Goal: Communication & Community: Share content

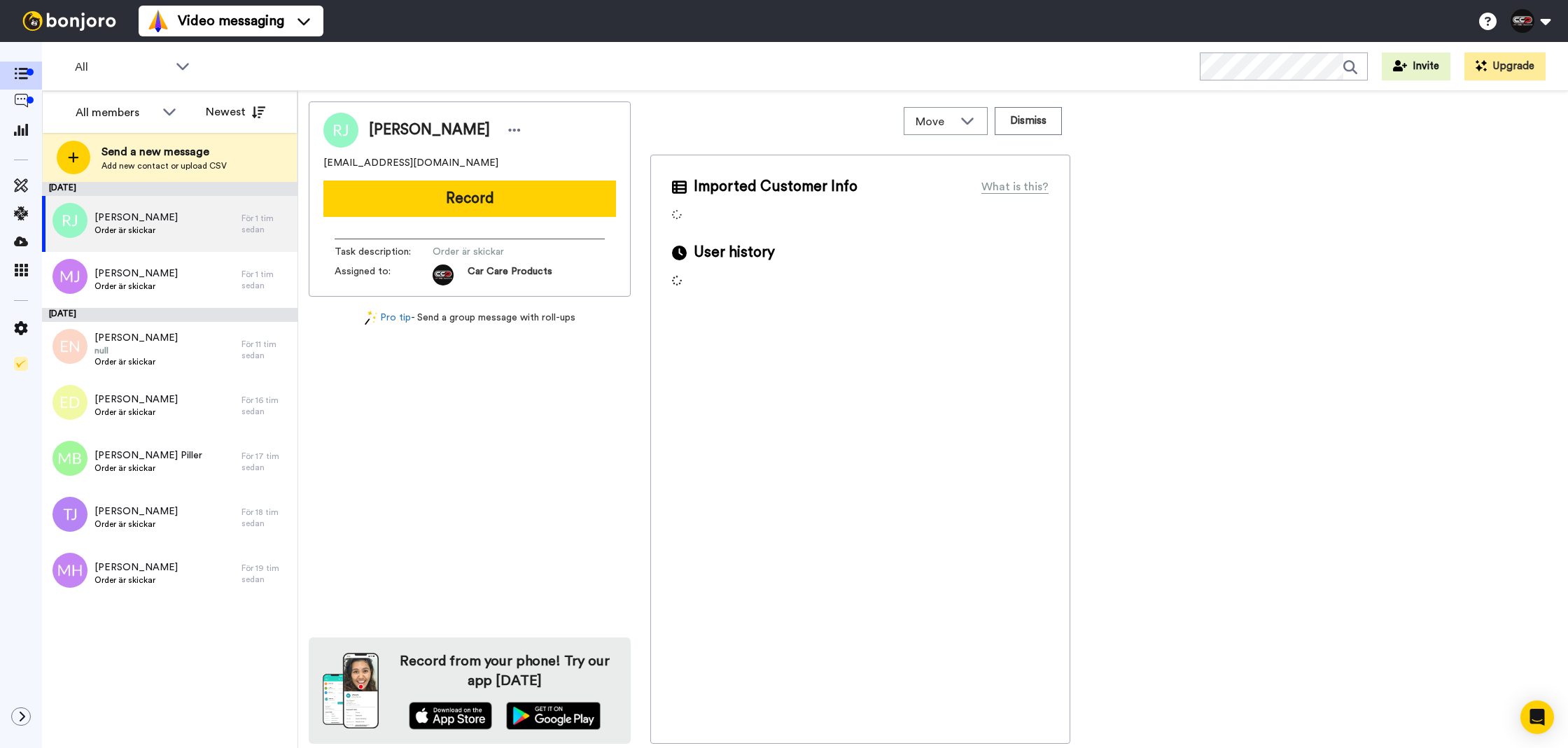
click at [485, 200] on button "Record" at bounding box center [469, 199] width 292 height 37
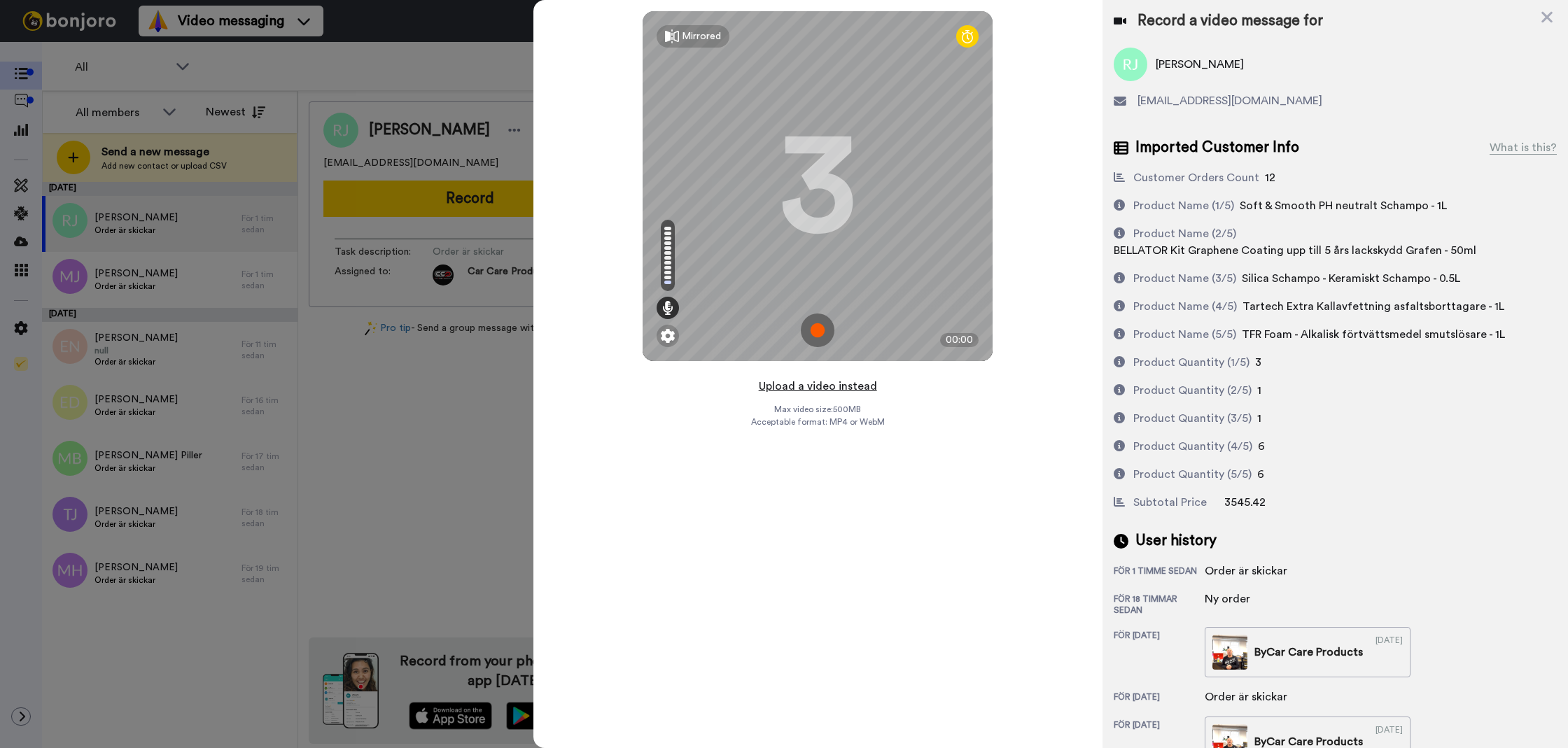
click at [808, 391] on button "Upload a video instead" at bounding box center [818, 386] width 127 height 18
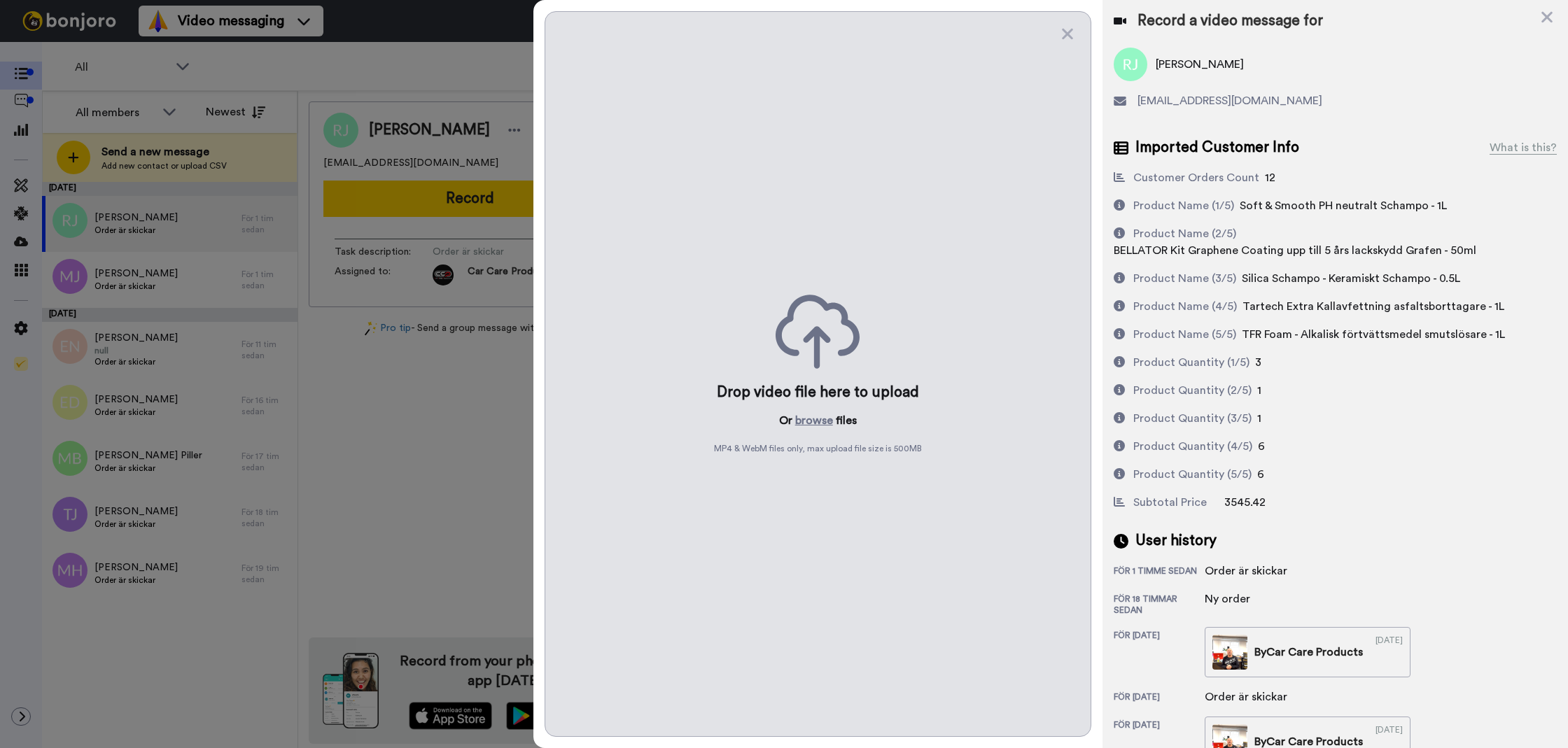
click at [798, 429] on div "Drop video file here to upload Or browse files MP4 & WebM files only, max uploa…" at bounding box center [818, 374] width 546 height 726
click at [805, 426] on button "browse" at bounding box center [813, 420] width 38 height 17
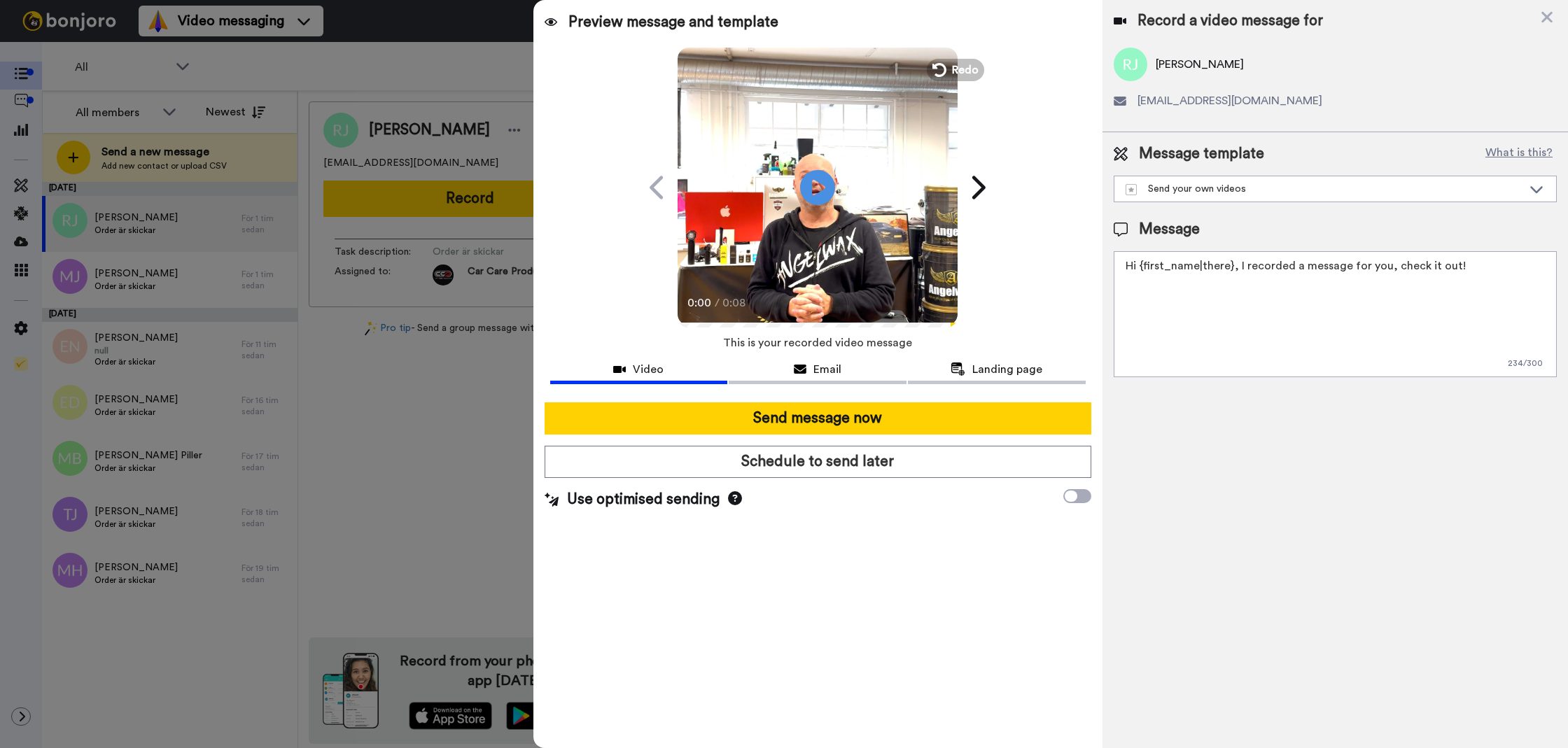
click at [1354, 340] on textarea "Hi {first_name|there}, I recorded a message for you, check it out!" at bounding box center [1335, 314] width 443 height 126
click at [1324, 314] on textarea "Tack för att du handlar hos oss! Välkommen åter." at bounding box center [1335, 314] width 443 height 126
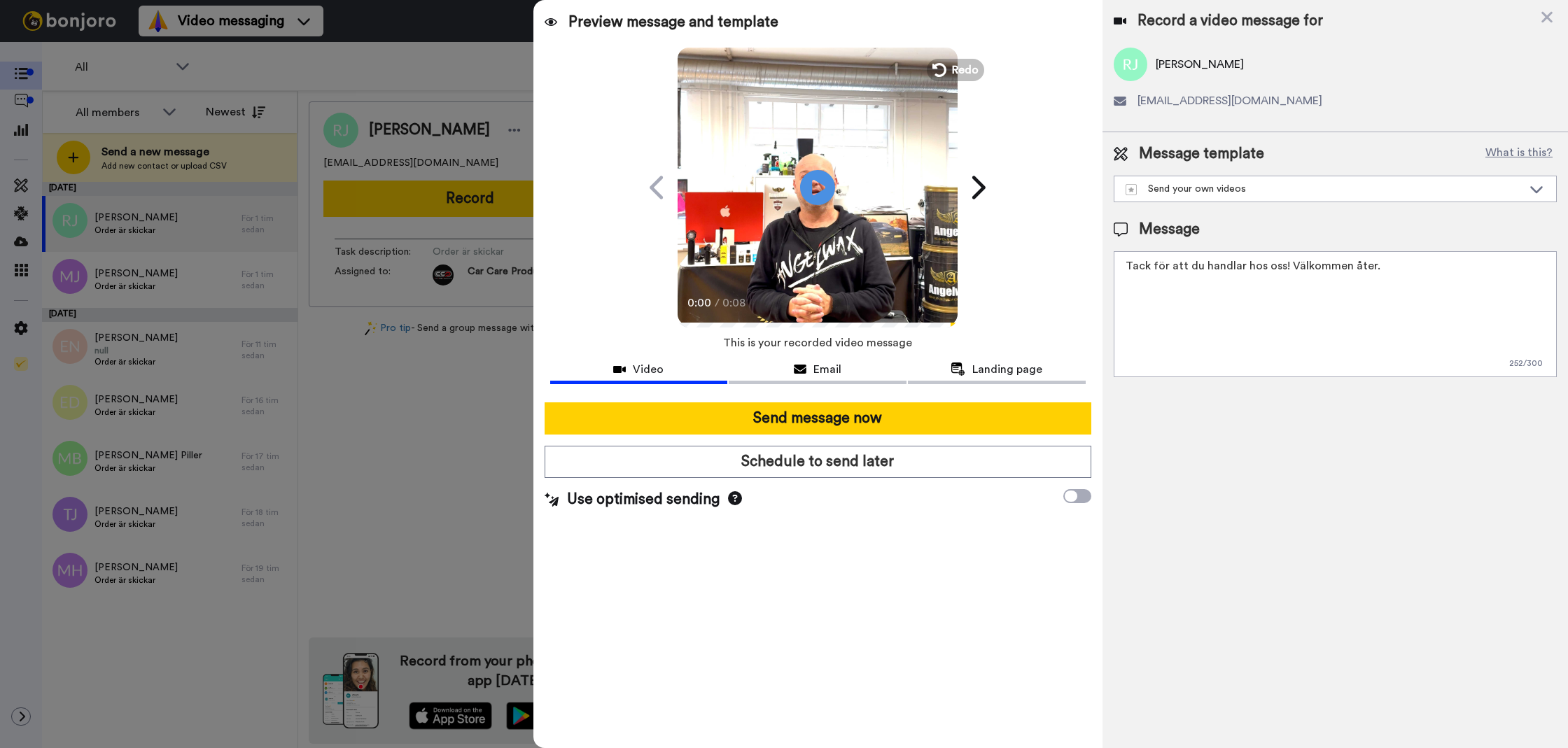
click at [1324, 314] on textarea "Tack för att du handlar hos oss! Välkommen åter." at bounding box center [1335, 314] width 443 height 126
type textarea "Tack för att du handlar hos oss! Välkommen åter."
click at [1182, 511] on div "Record a video message for Rickard Jonfjärd rickard_jonfjard@hotmail.com Messag…" at bounding box center [1334, 374] width 465 height 748
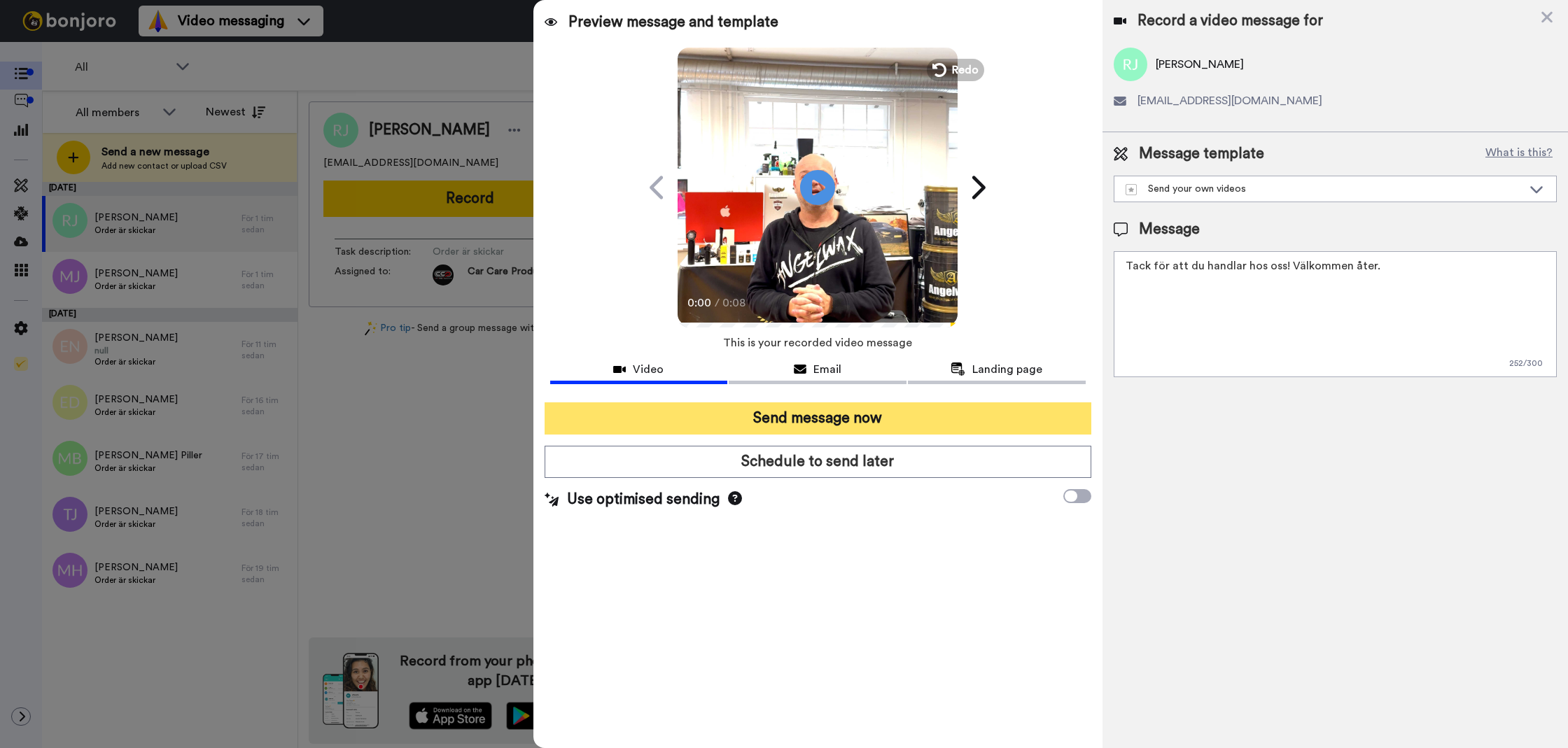
drag, startPoint x: 903, startPoint y: 404, endPoint x: 893, endPoint y: 410, distance: 11.7
click at [900, 405] on button "Send message now" at bounding box center [818, 418] width 546 height 32
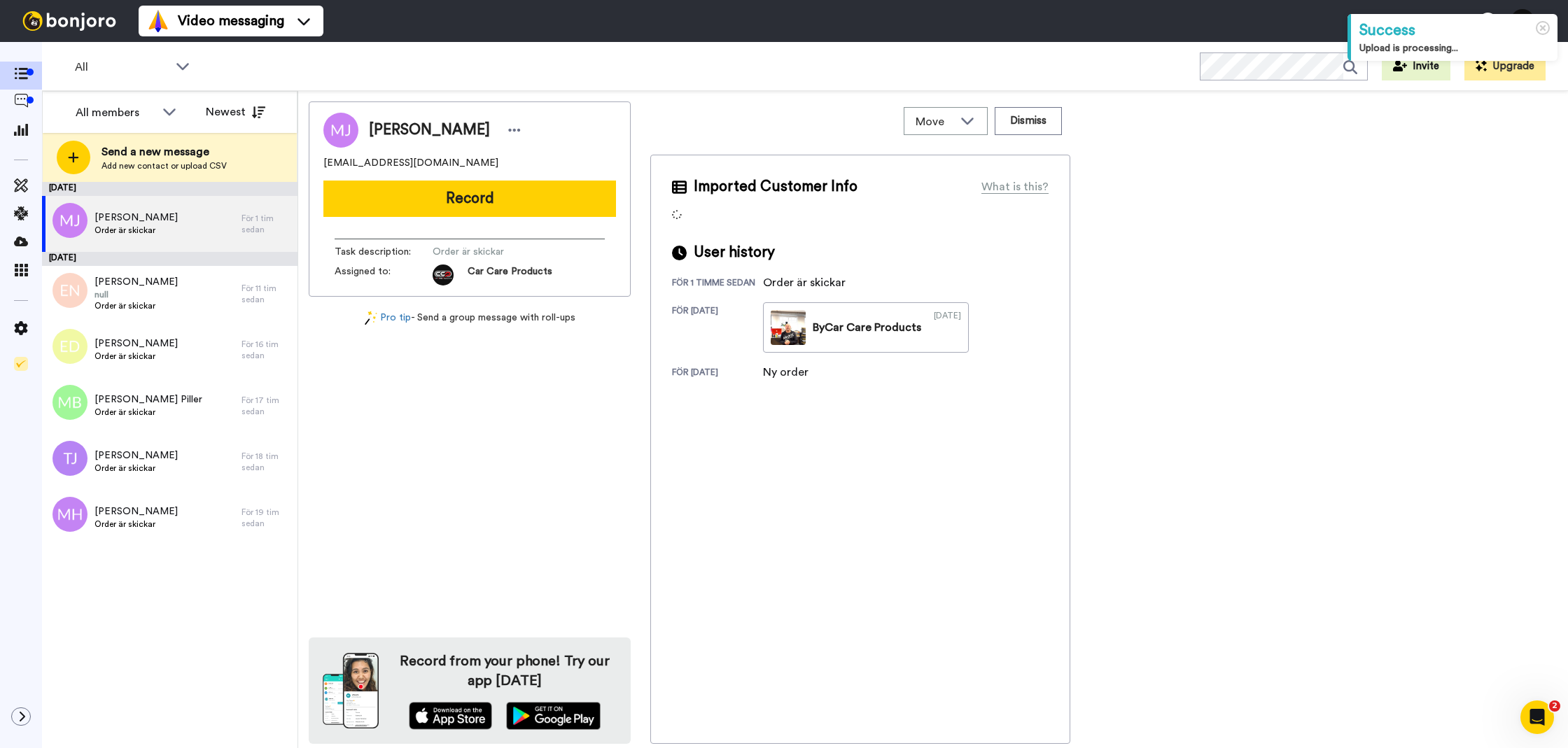
click at [590, 214] on button "Record" at bounding box center [469, 199] width 292 height 37
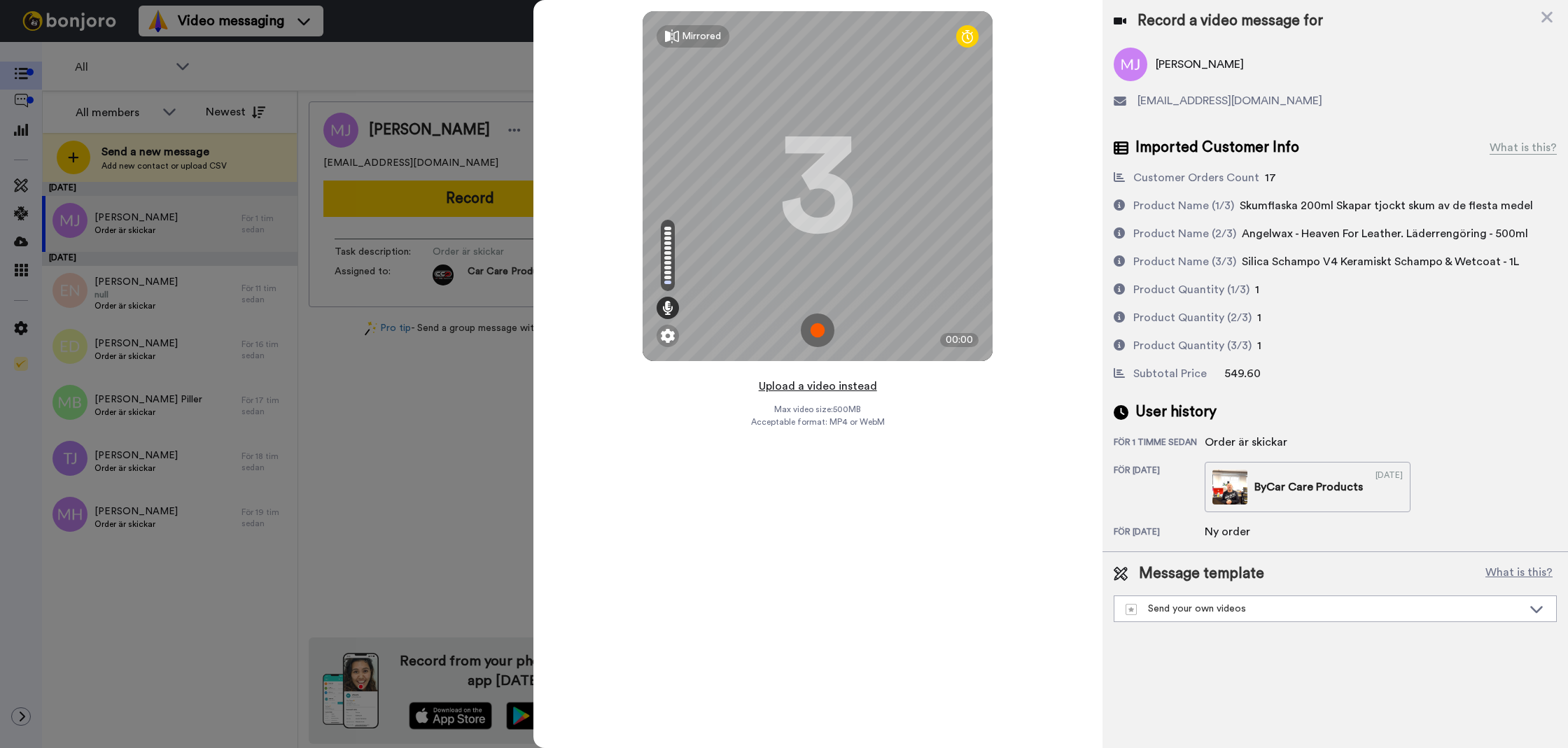
click at [797, 385] on button "Upload a video instead" at bounding box center [818, 386] width 127 height 18
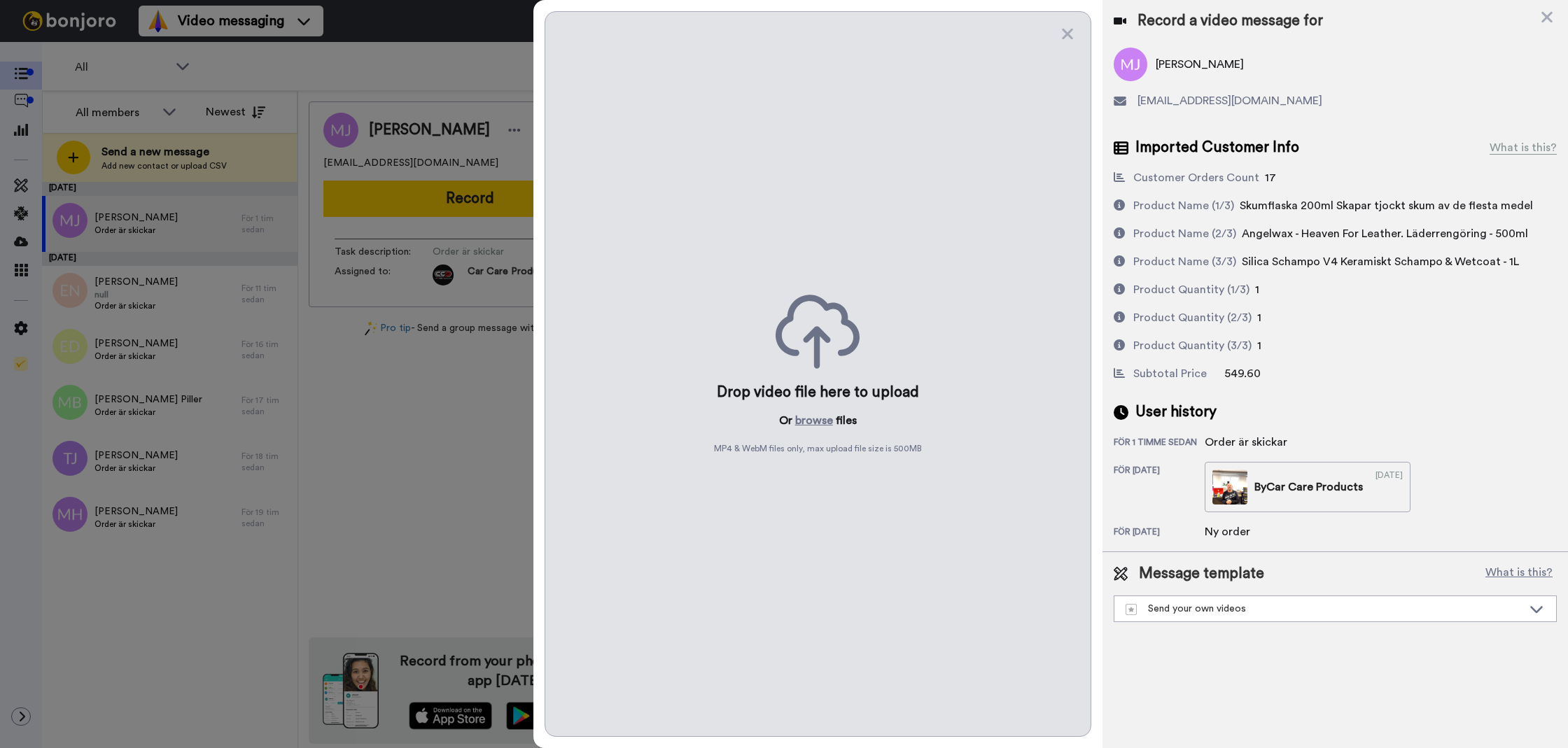
click at [823, 422] on button "browse" at bounding box center [813, 420] width 38 height 17
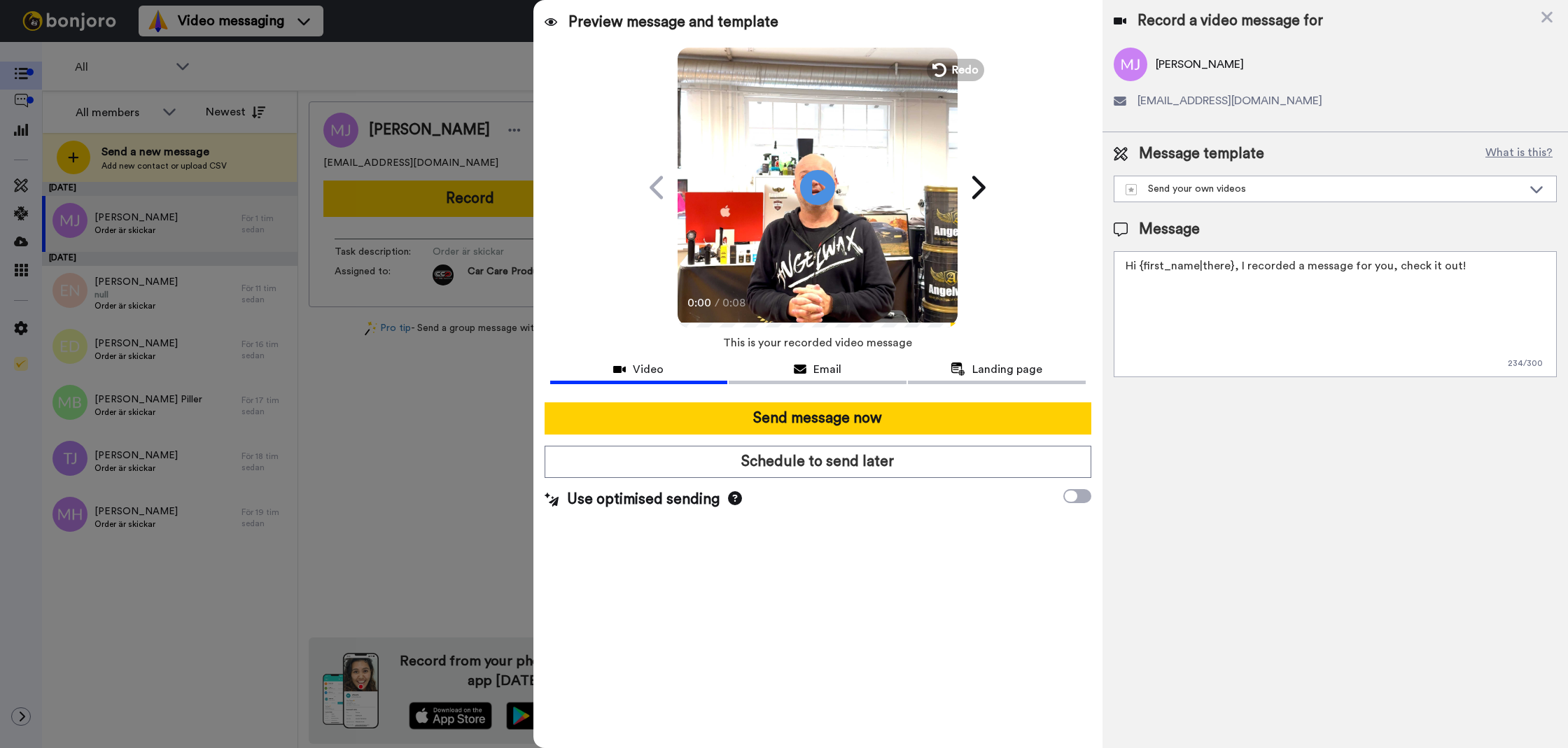
click at [1288, 292] on textarea "Hi {first_name|there}, I recorded a message for you, check it out!" at bounding box center [1335, 314] width 443 height 126
paste textarea "Tack för att du handlar hos oss! Välkommen åter."
click at [1291, 294] on textarea "Tack för att du handlar hos oss! Välkommen åter. Tycker du att det nya V4 scham…" at bounding box center [1335, 314] width 443 height 126
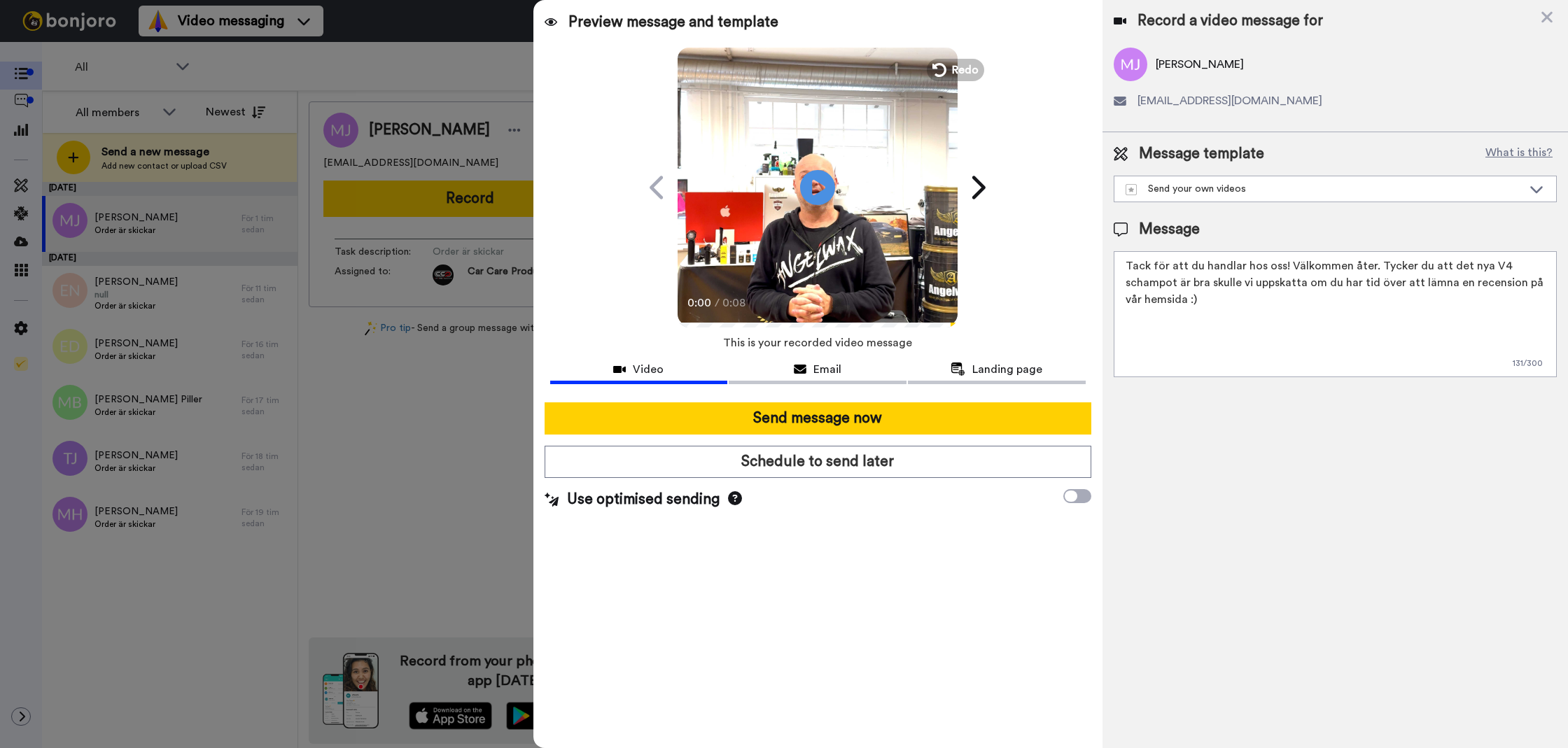
click at [1291, 294] on textarea "Tack för att du handlar hos oss! Välkommen åter. Tycker du att det nya V4 scham…" at bounding box center [1335, 314] width 443 height 126
type textarea "Tack för att du handlar hos oss! Välkommen åter. Tycker du att det nya V4 scham…"
drag, startPoint x: 1215, startPoint y: 424, endPoint x: 1036, endPoint y: 381, distance: 184.1
click at [1215, 424] on div "Record a video message for Mattias Jansson mattiasjansson09@gmail.com Message t…" at bounding box center [1334, 374] width 465 height 748
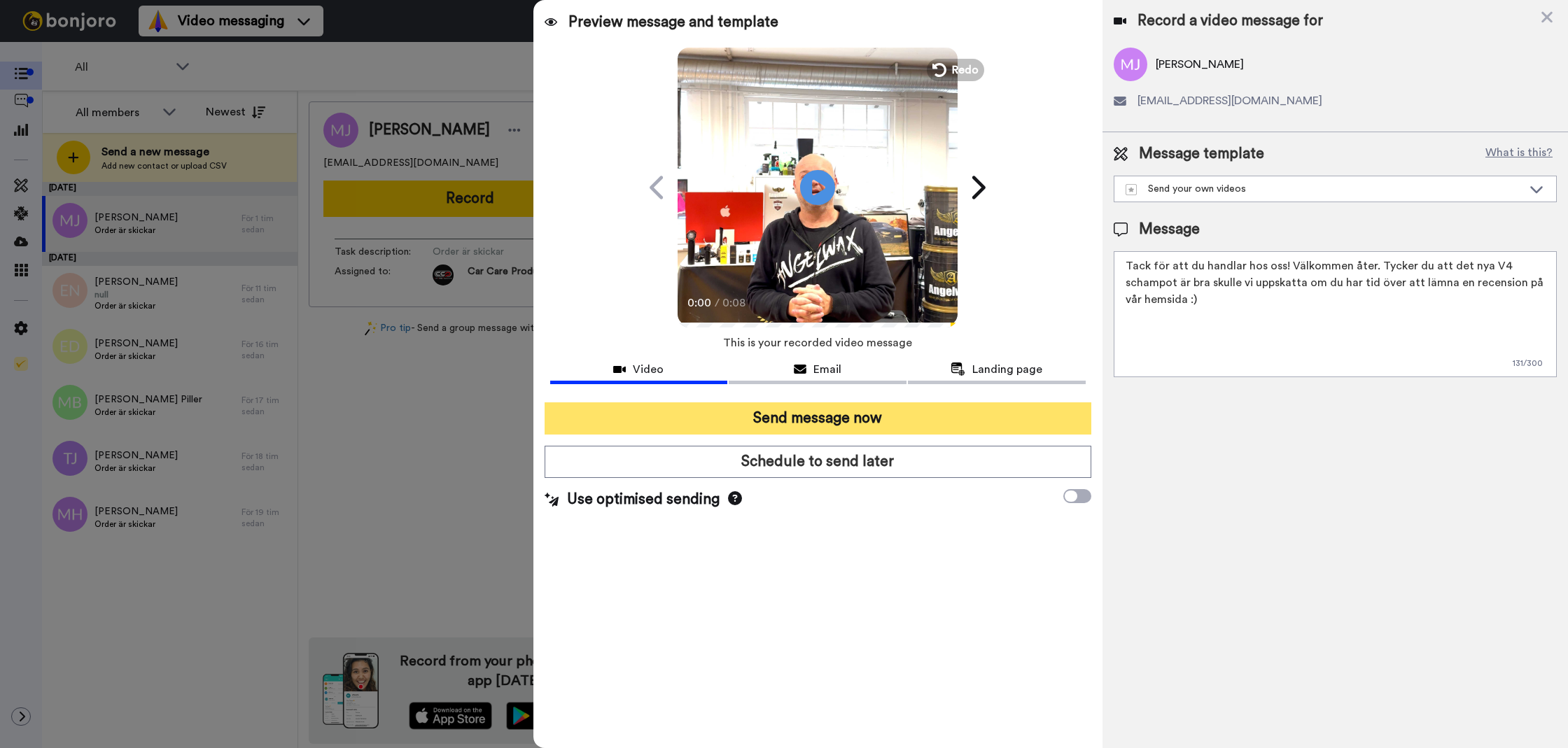
click at [935, 419] on button "Send message now" at bounding box center [818, 418] width 546 height 32
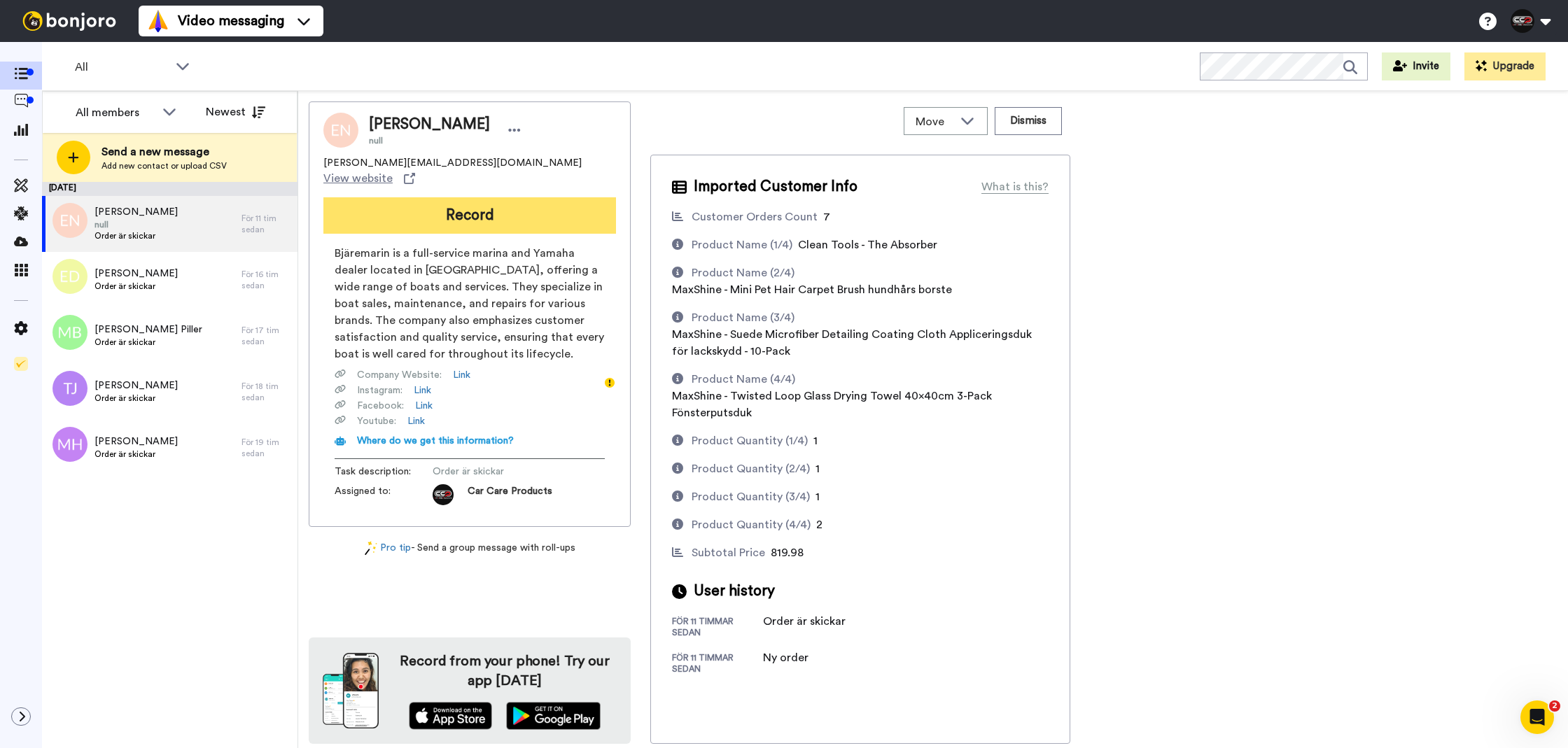
click at [459, 213] on button "Record" at bounding box center [469, 216] width 292 height 37
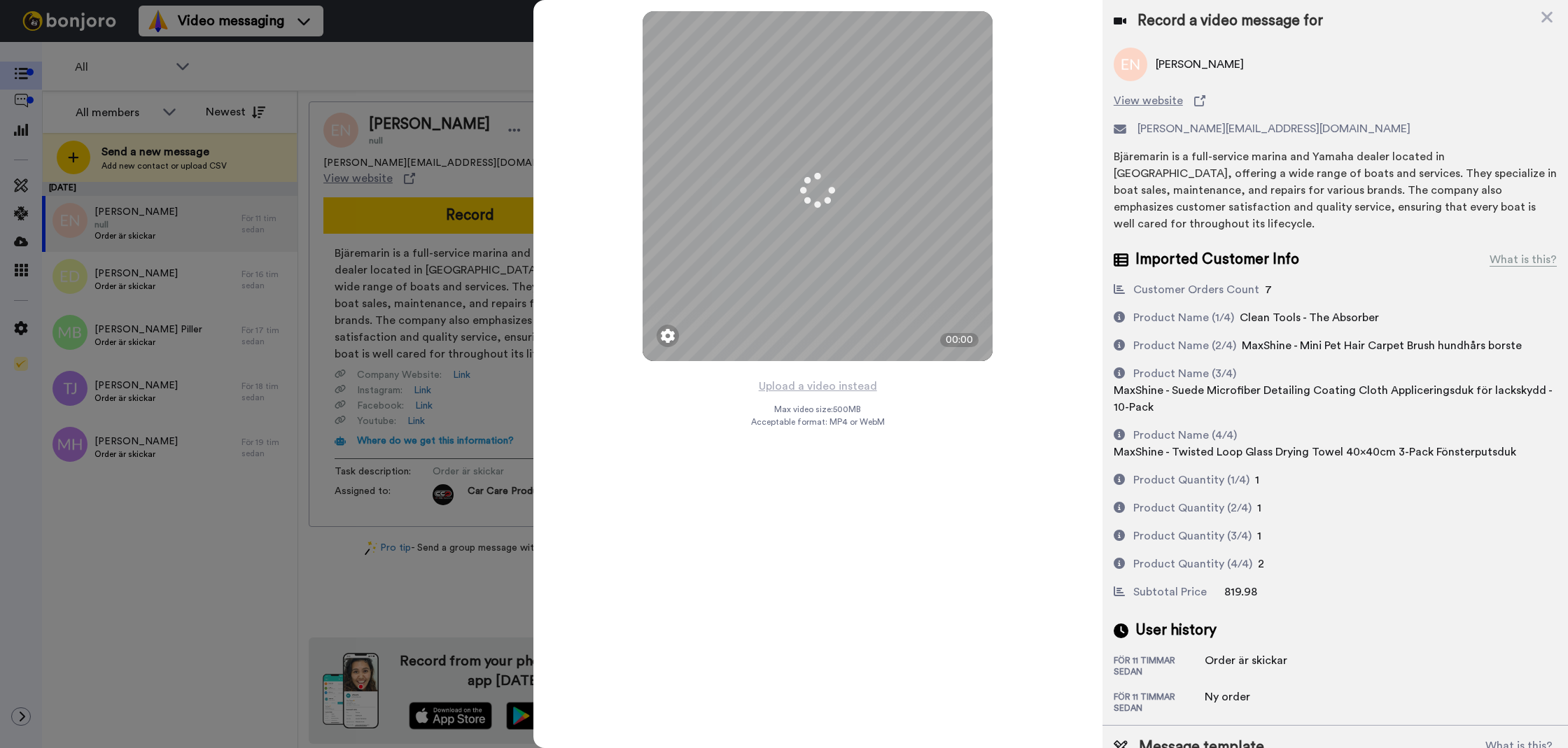
scroll to position [25, 0]
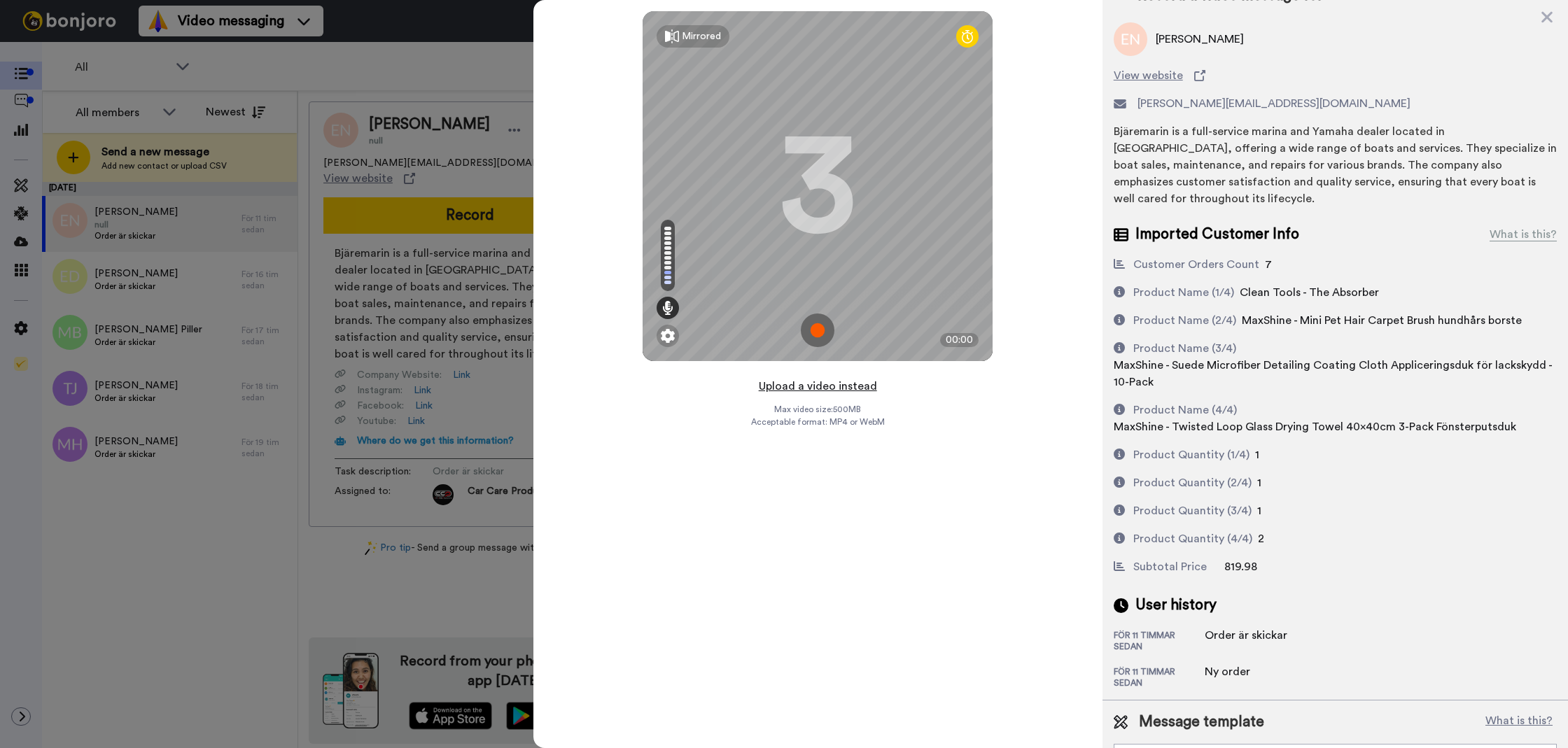
click at [811, 388] on button "Upload a video instead" at bounding box center [818, 386] width 127 height 18
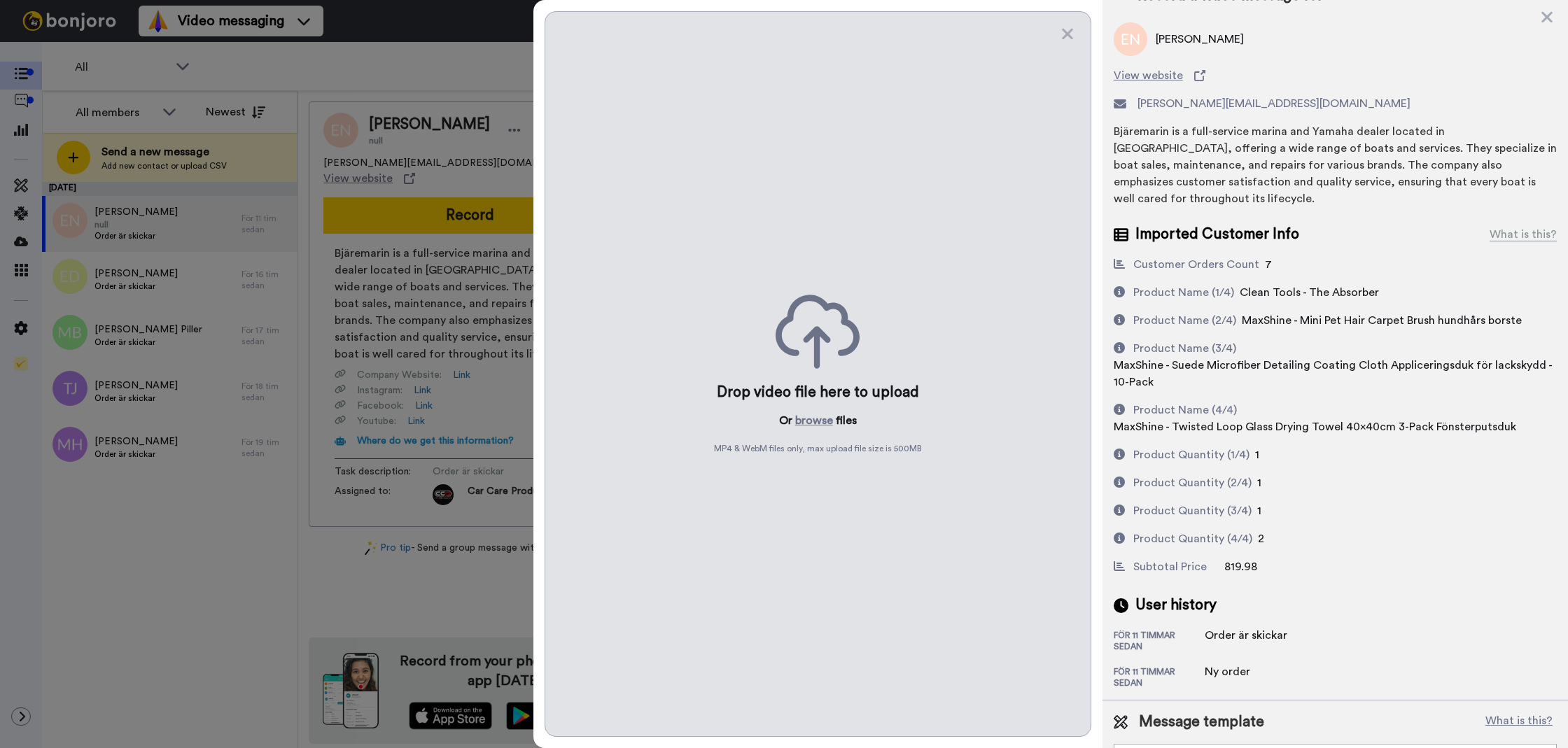
click at [811, 408] on div "Drop video file here to upload Or browse files MP4 & WebM files only, max uploa…" at bounding box center [818, 374] width 546 height 726
click at [811, 410] on div "Drop video file here to upload Or browse files MP4 & WebM files only, max uploa…" at bounding box center [818, 374] width 546 height 726
click at [812, 414] on button "browse" at bounding box center [813, 420] width 38 height 17
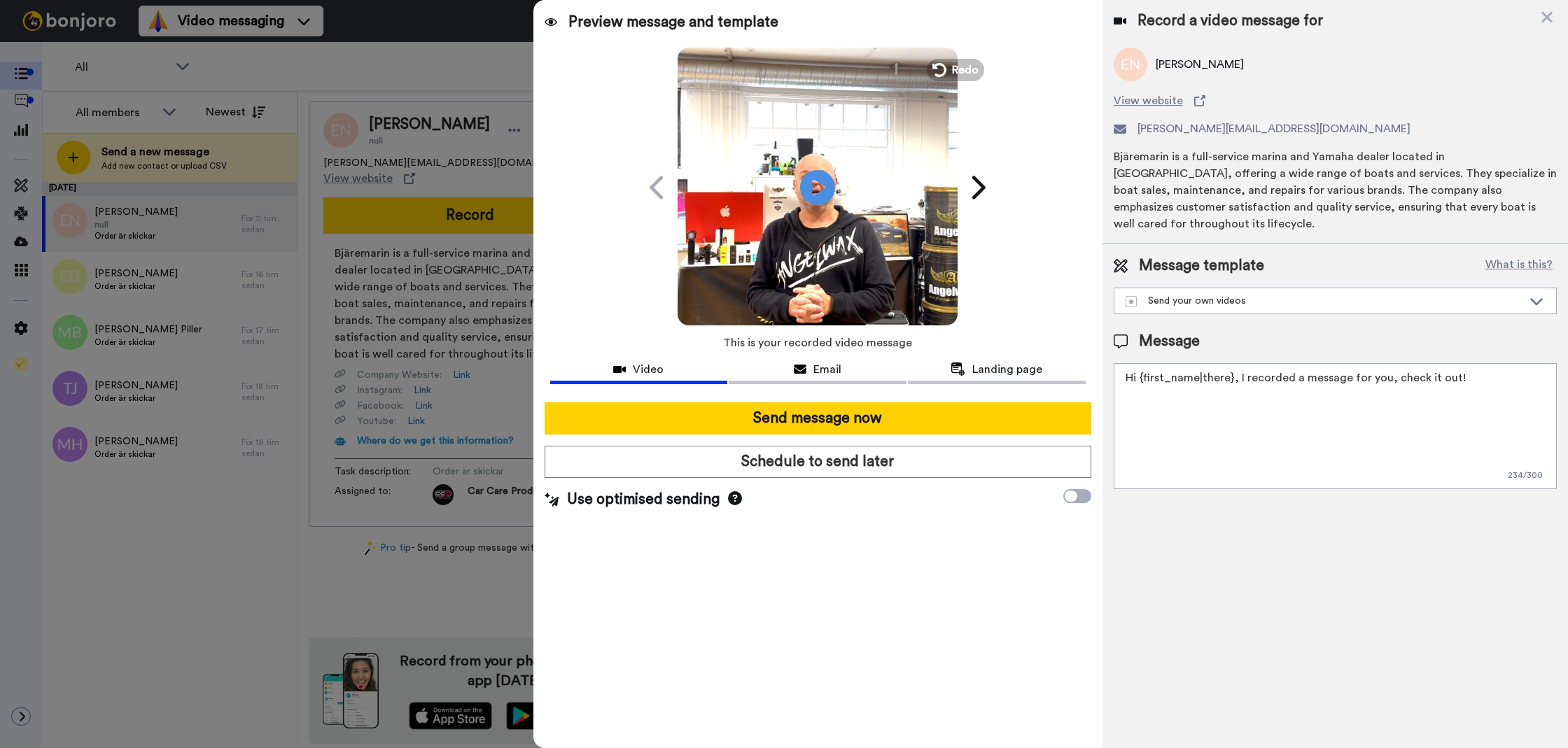
scroll to position [0, 0]
click at [1285, 401] on textarea "Hi {first_name|there}, I recorded a message for you, check it out!" at bounding box center [1335, 426] width 443 height 126
type textarea "T"
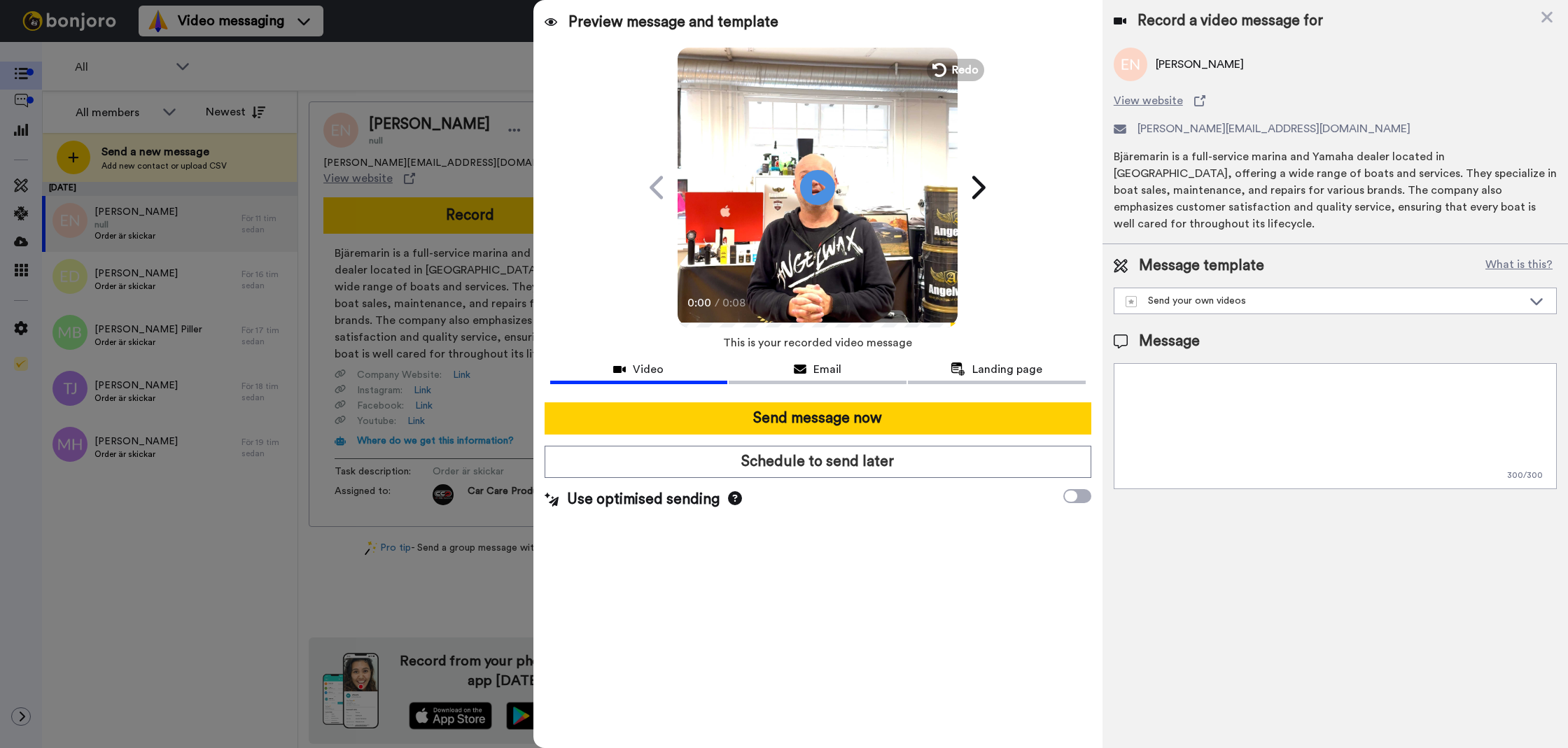
paste textarea "Tack för att du handlar hos oss! Välkommen åter. Tycker du att det nya V4 scham…"
drag, startPoint x: 1370, startPoint y: 355, endPoint x: 1380, endPoint y: 408, distance: 53.9
click at [1380, 408] on textarea "Tack för att du handlar hos oss! Välkommen åter. Tycker du att det nya V4 scham…" at bounding box center [1335, 426] width 443 height 126
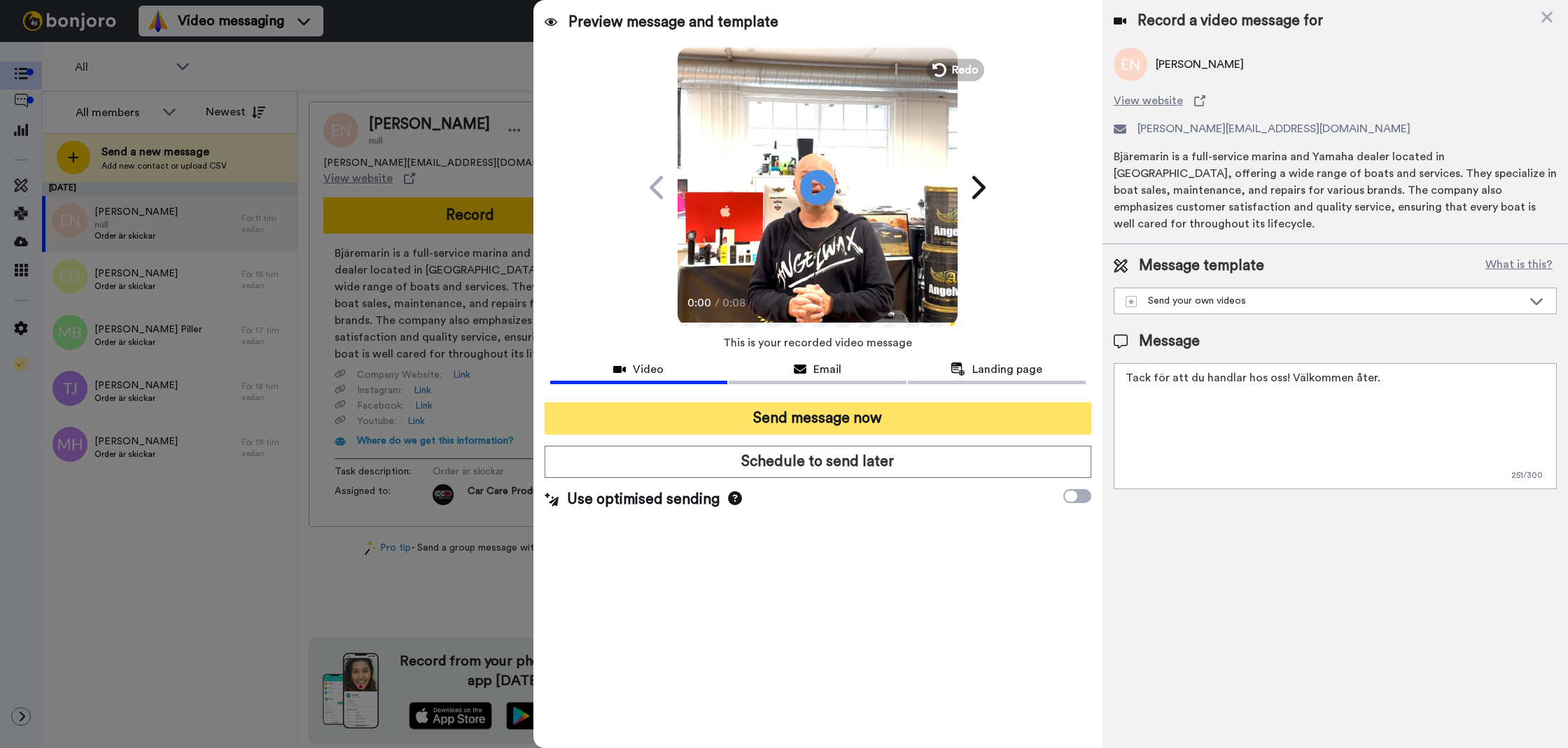
type textarea "Tack för att du handlar hos oss! Välkommen åter."
click at [1030, 429] on button "Send message now" at bounding box center [818, 418] width 546 height 32
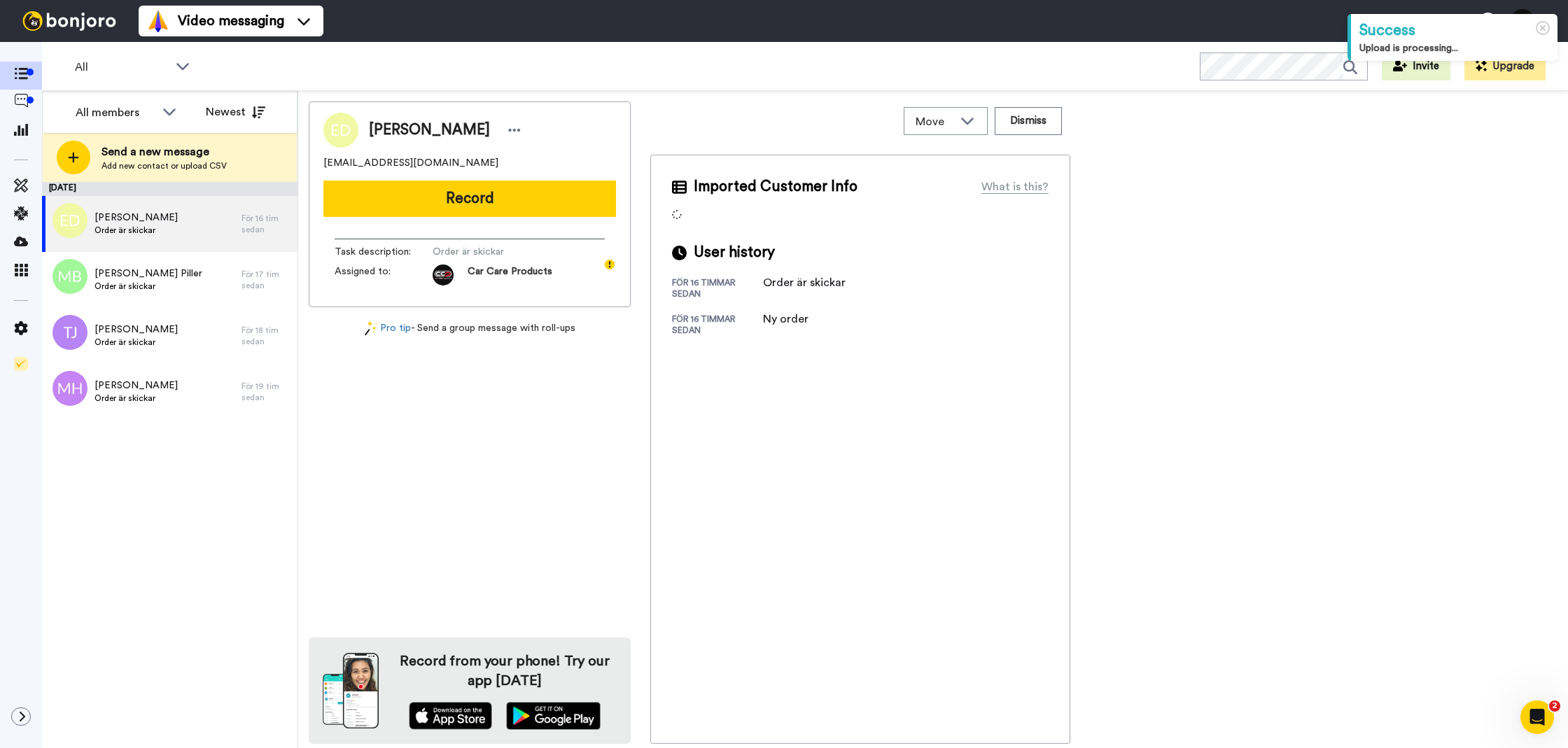
click at [478, 210] on button "Record" at bounding box center [469, 199] width 292 height 37
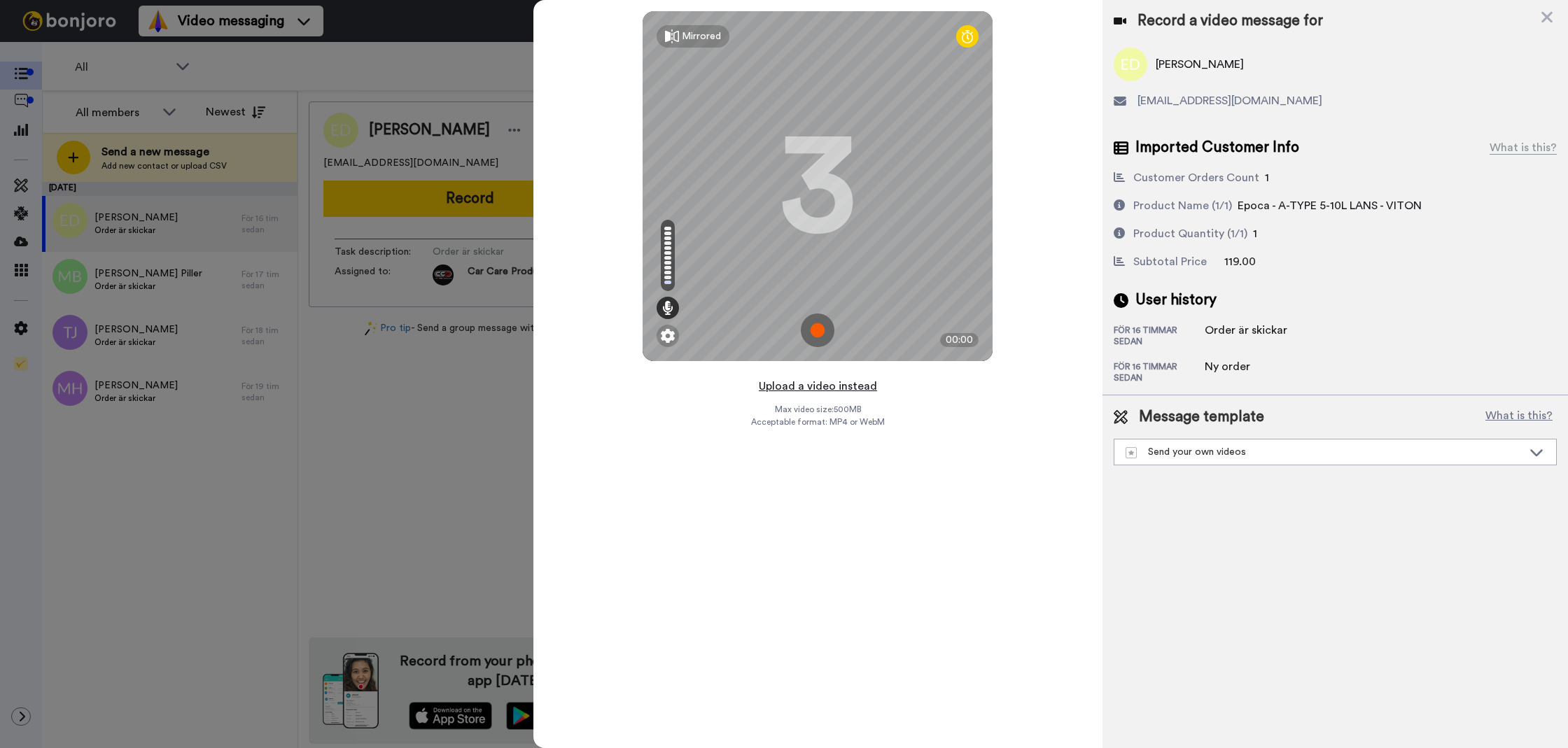
click at [791, 394] on button "Upload a video instead" at bounding box center [818, 386] width 127 height 18
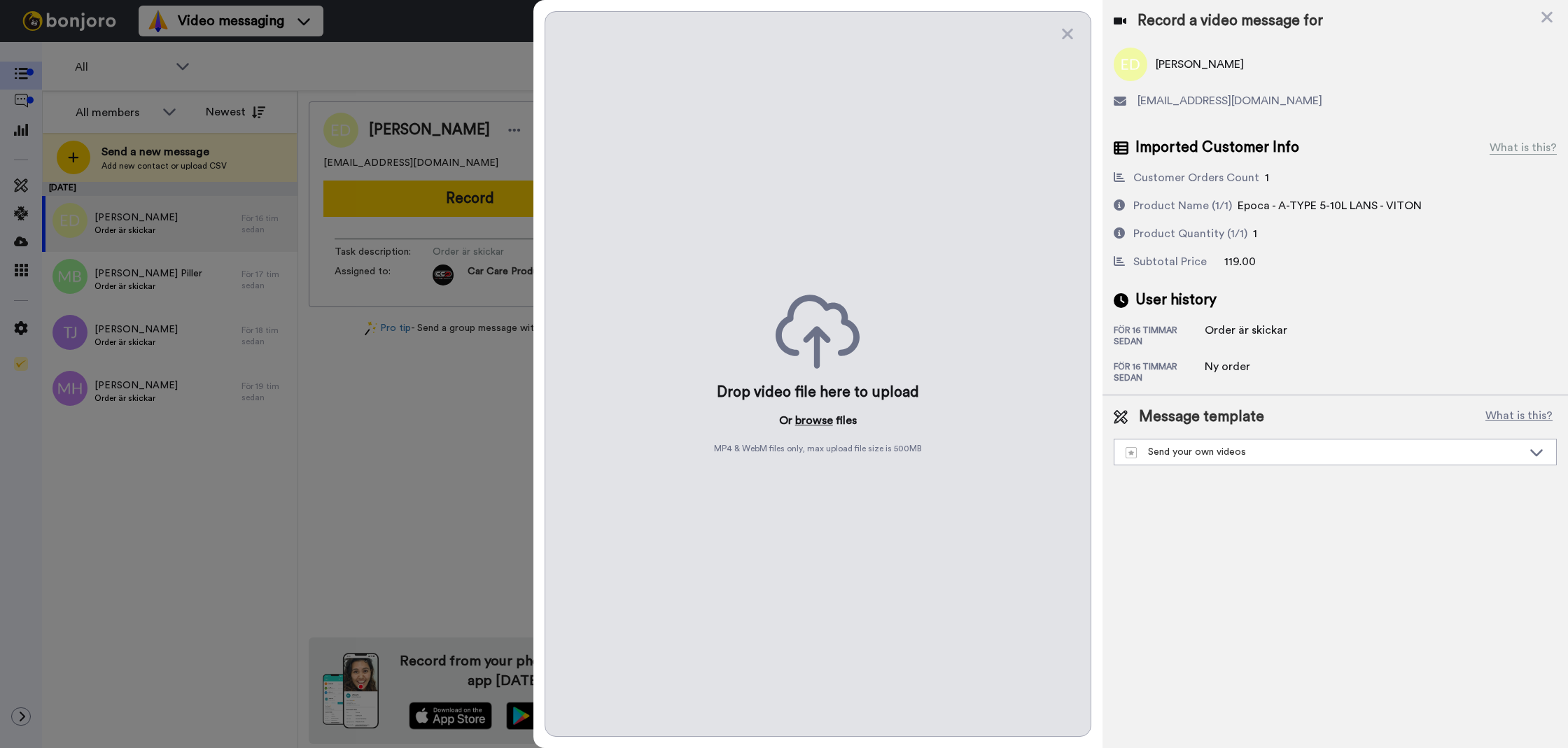
click at [819, 417] on button "browse" at bounding box center [813, 420] width 38 height 17
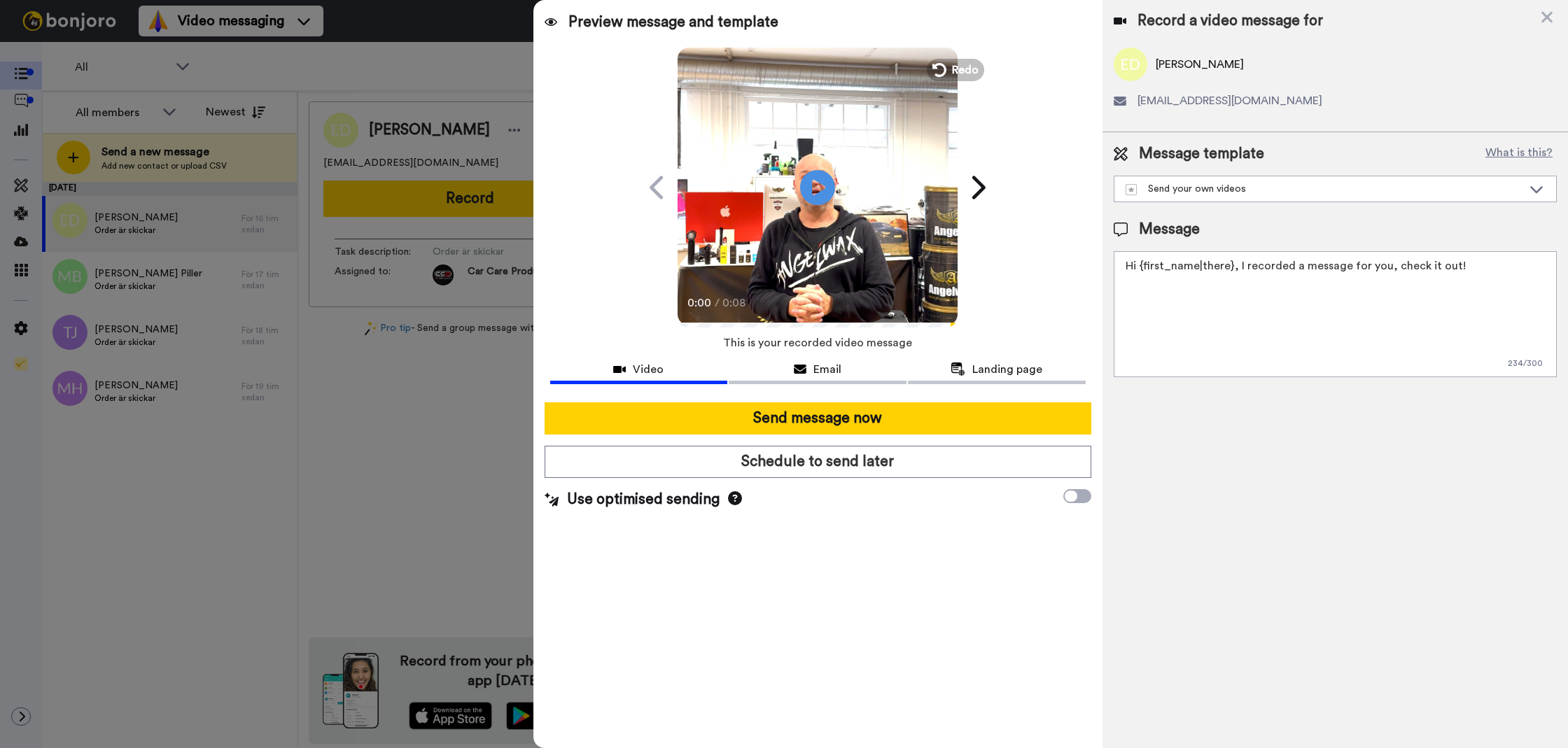
click at [1267, 331] on textarea "Hi {first_name|there}, I recorded a message for you, check it out!" at bounding box center [1335, 314] width 443 height 126
paste textarea "Tack för att du handlar hos oss! Välkommen åter. Tycker du att det nya V4 scham…"
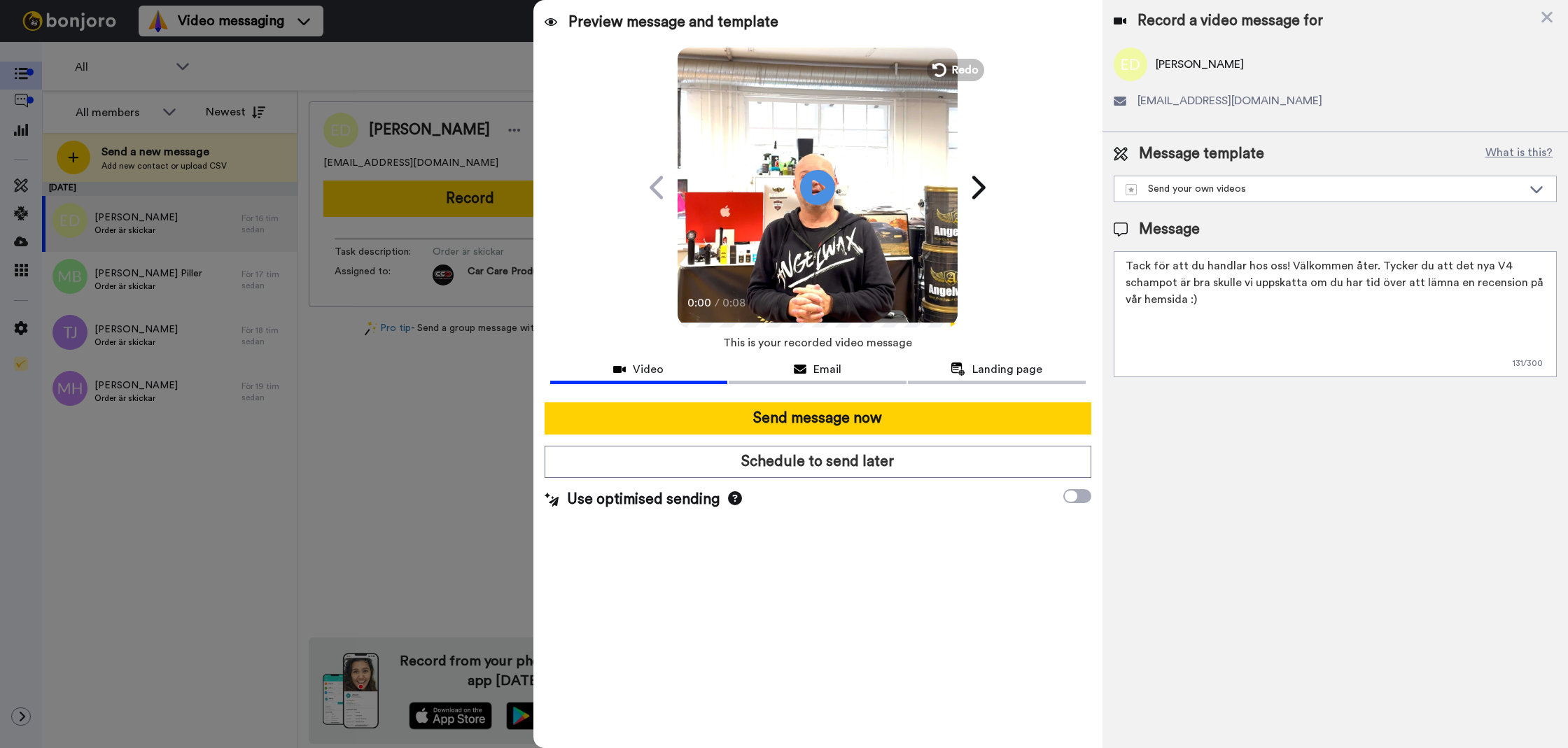
drag, startPoint x: 1267, startPoint y: 331, endPoint x: 1371, endPoint y: 265, distance: 123.2
click at [1371, 265] on textarea "Tack för att du handlar hos oss! Välkommen åter. Tycker du att det nya V4 scham…" at bounding box center [1335, 314] width 443 height 126
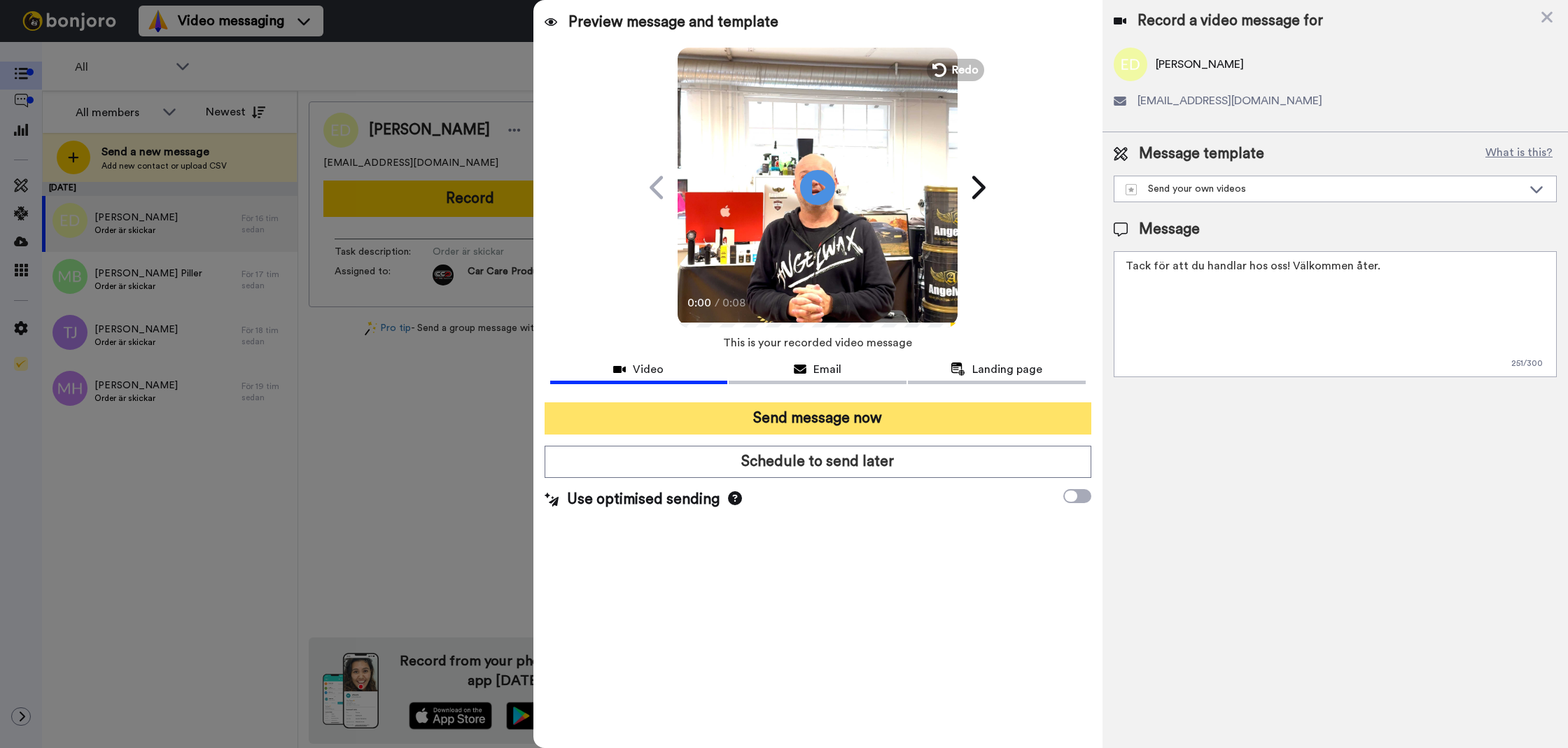
type textarea "Tack för att du handlar hos oss! Välkommen åter."
click at [941, 414] on button "Send message now" at bounding box center [818, 418] width 546 height 32
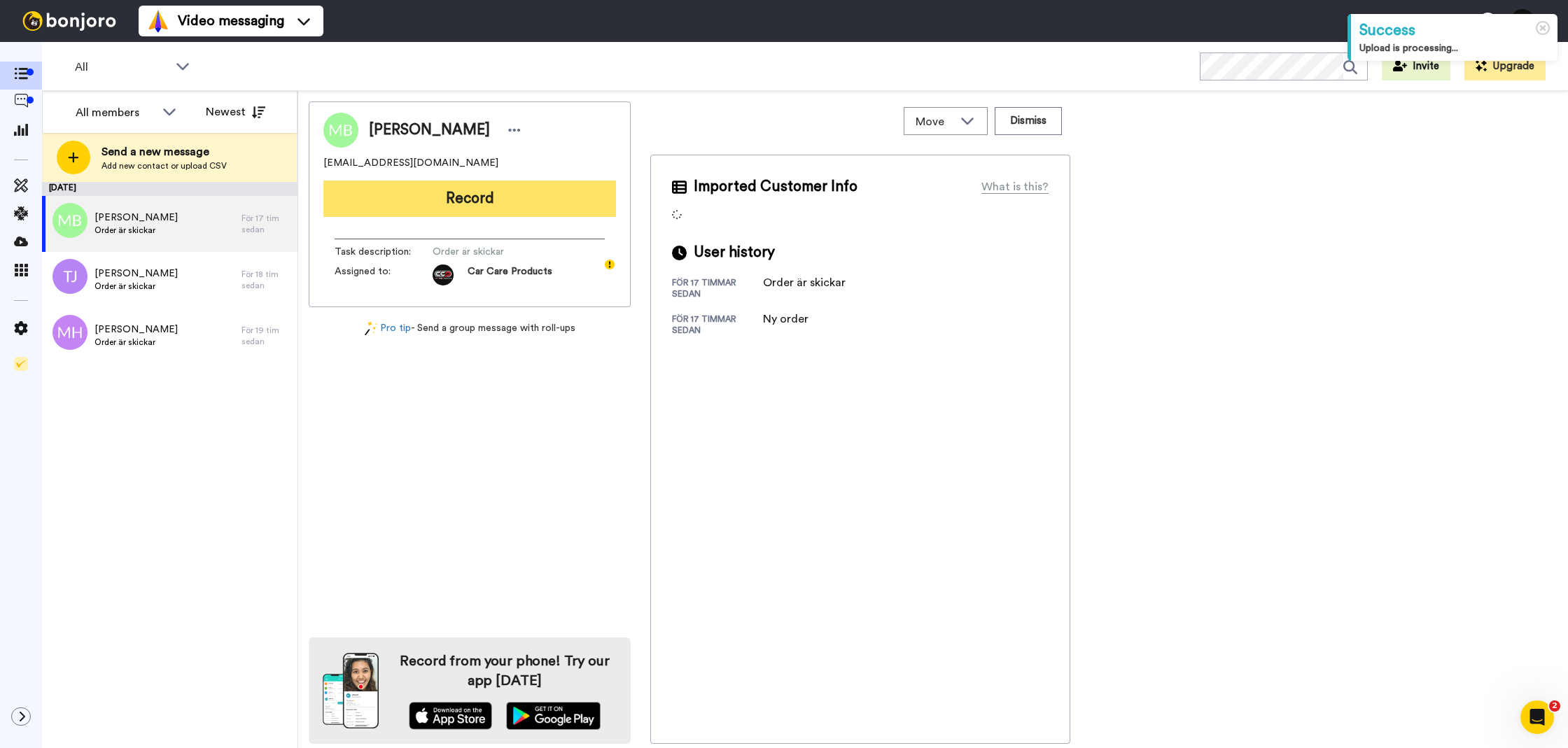
click at [531, 209] on button "Record" at bounding box center [469, 199] width 292 height 37
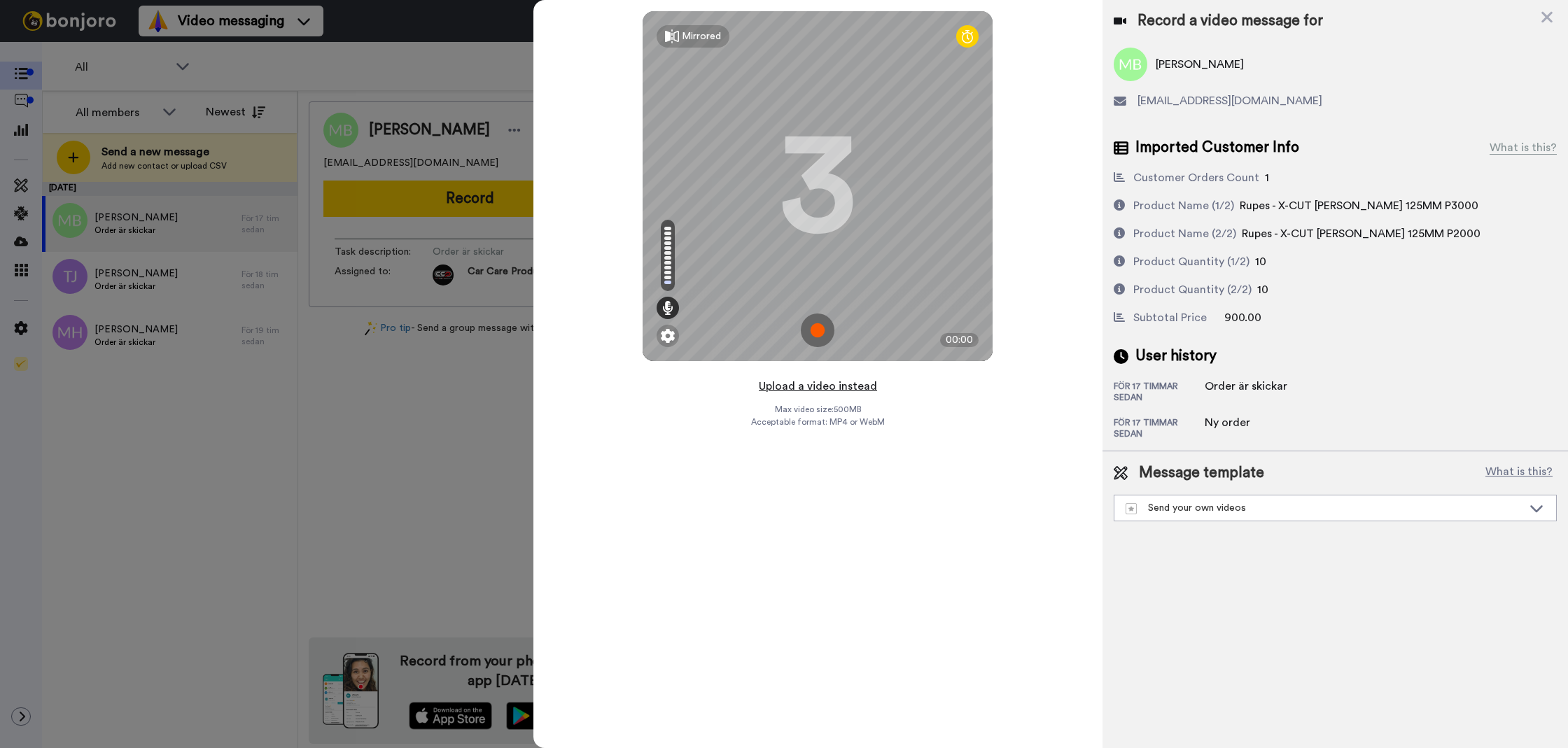
click at [812, 381] on button "Upload a video instead" at bounding box center [818, 386] width 127 height 18
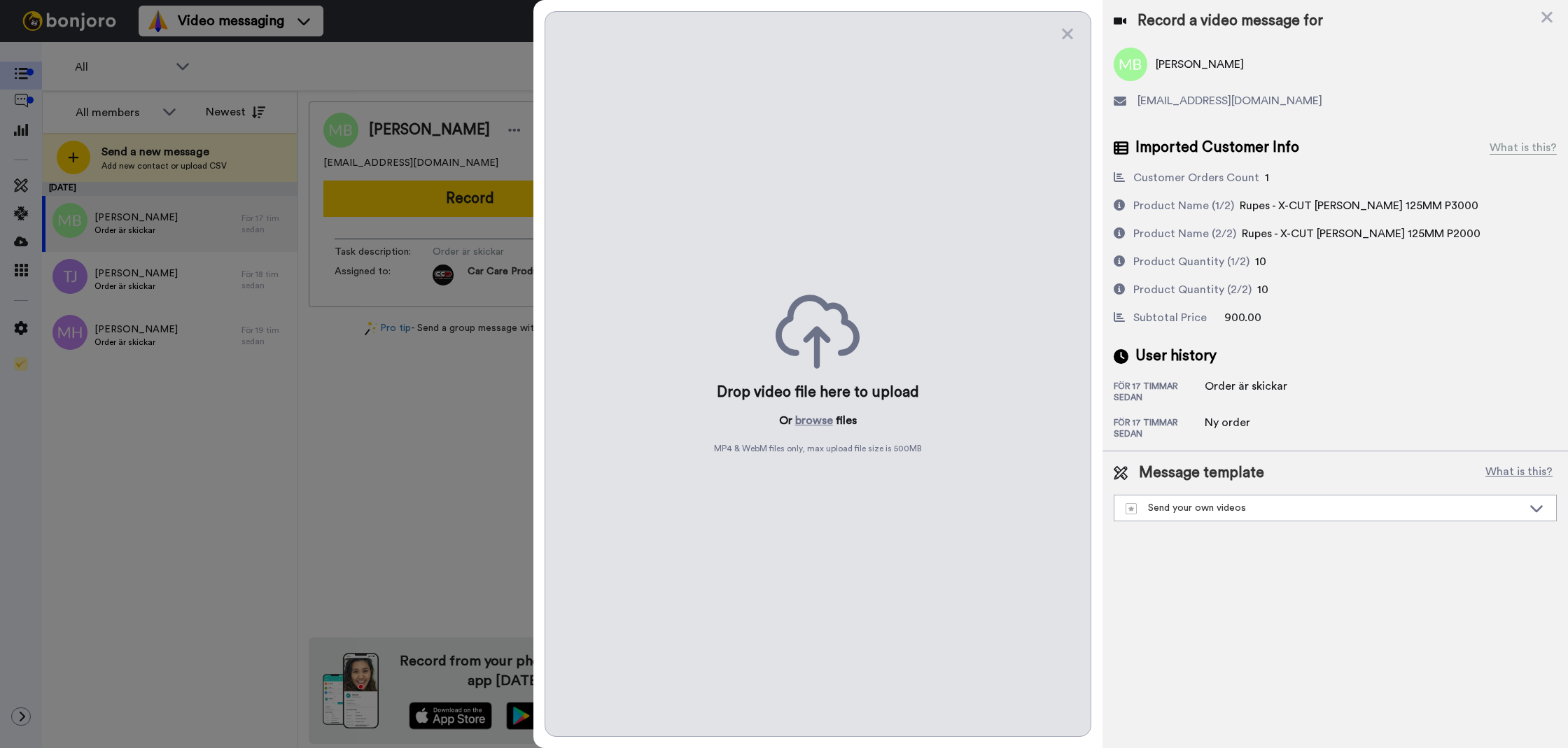
click at [822, 432] on div "Drop video file here to upload Or browse files MP4 & WebM files only, max uploa…" at bounding box center [818, 374] width 546 height 726
click at [818, 424] on button "browse" at bounding box center [813, 420] width 38 height 17
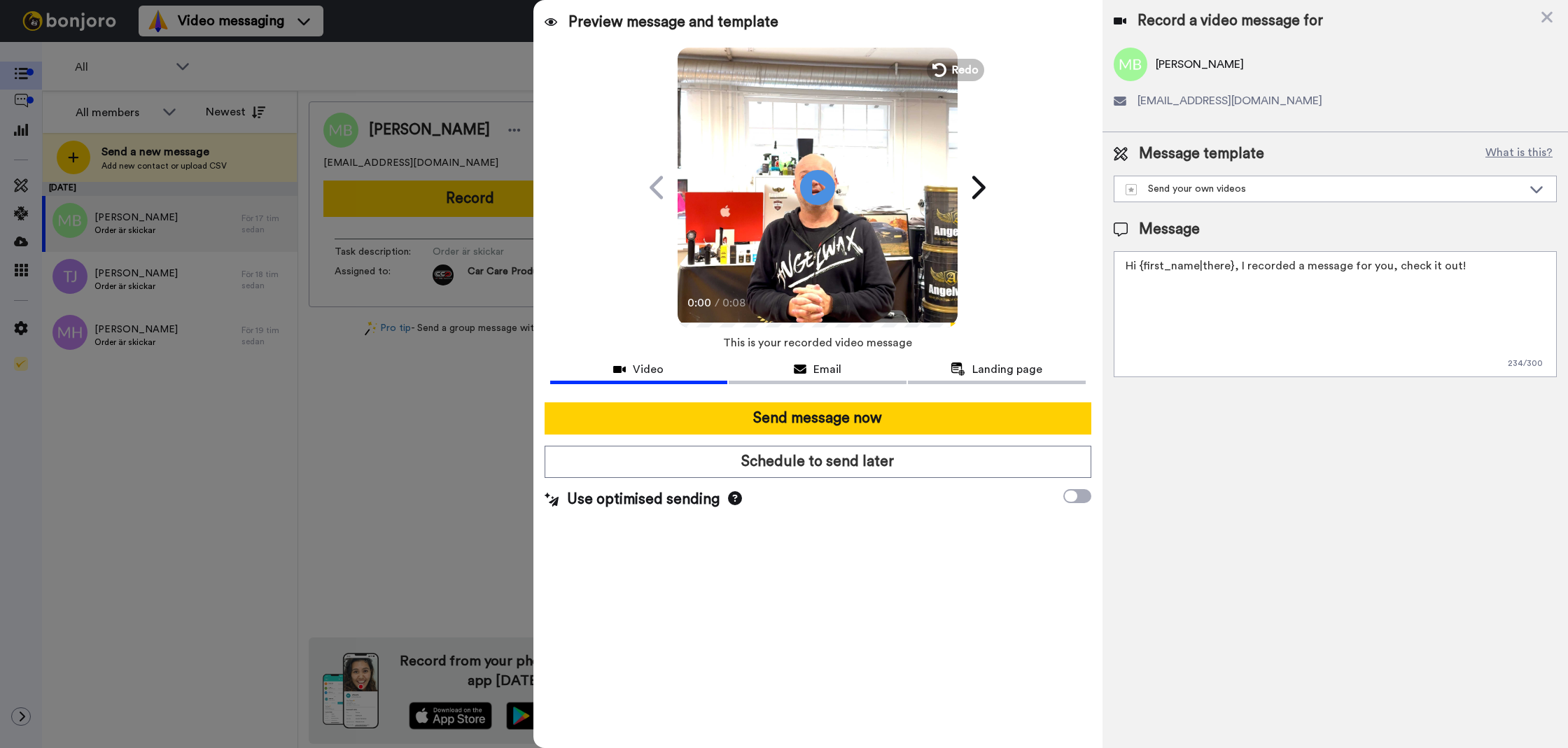
click at [1253, 324] on textarea "Hi {first_name|there}, I recorded a message for you, check it out!" at bounding box center [1335, 314] width 443 height 126
paste textarea "Tack för att du handlar hos oss! Välkommen åter. Tycker du att det nya V4 scham…"
drag, startPoint x: 1373, startPoint y: 308, endPoint x: 1371, endPoint y: 259, distance: 49.0
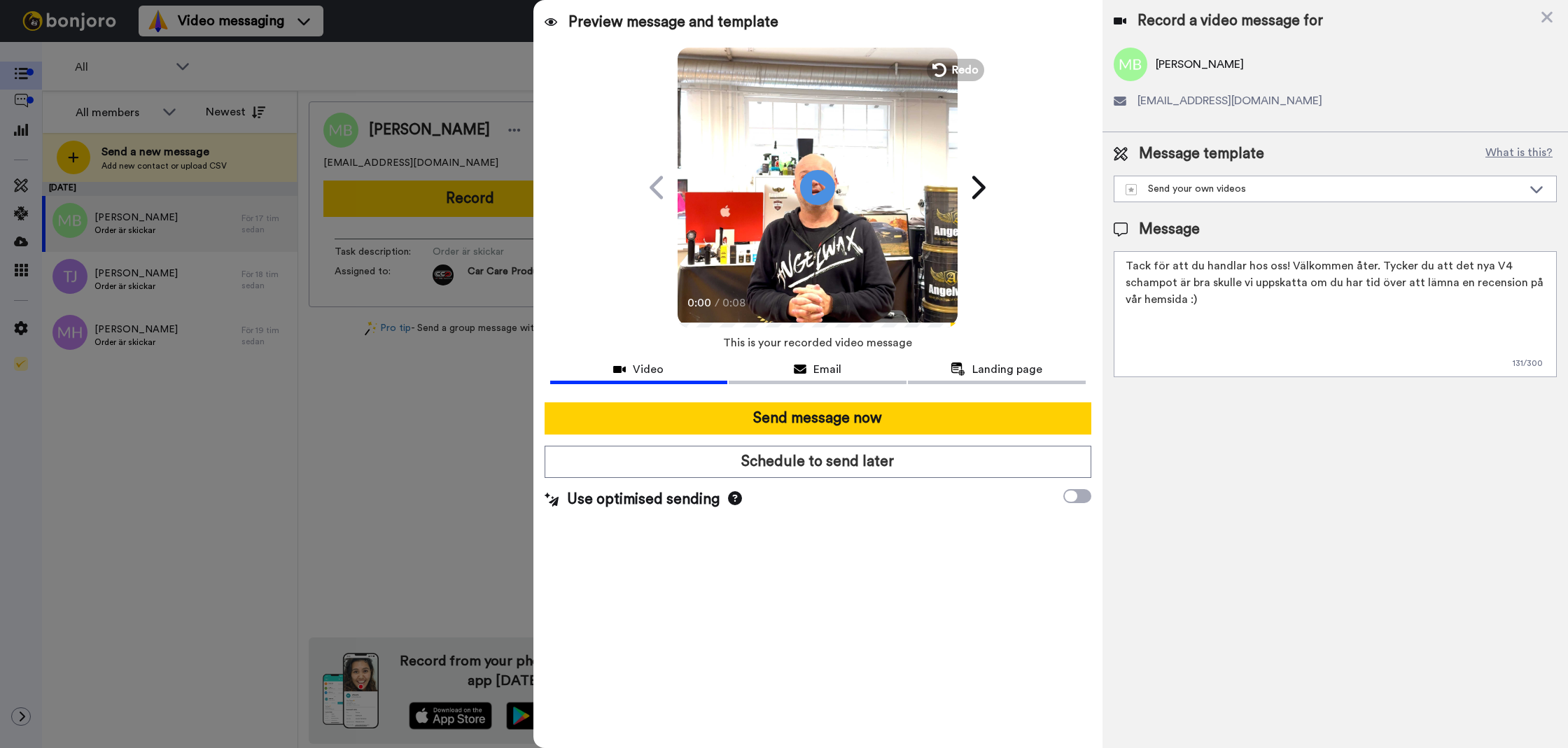
click at [1371, 259] on textarea "Tack för att du handlar hos oss! Välkommen åter. Tycker du att det nya V4 scham…" at bounding box center [1335, 314] width 443 height 126
type textarea "Tack för att du handlar hos oss! Välkommen åter."
click at [1241, 396] on div "Record a video message for [PERSON_NAME] [EMAIL_ADDRESS][DOMAIN_NAME] Message t…" at bounding box center [1334, 374] width 465 height 748
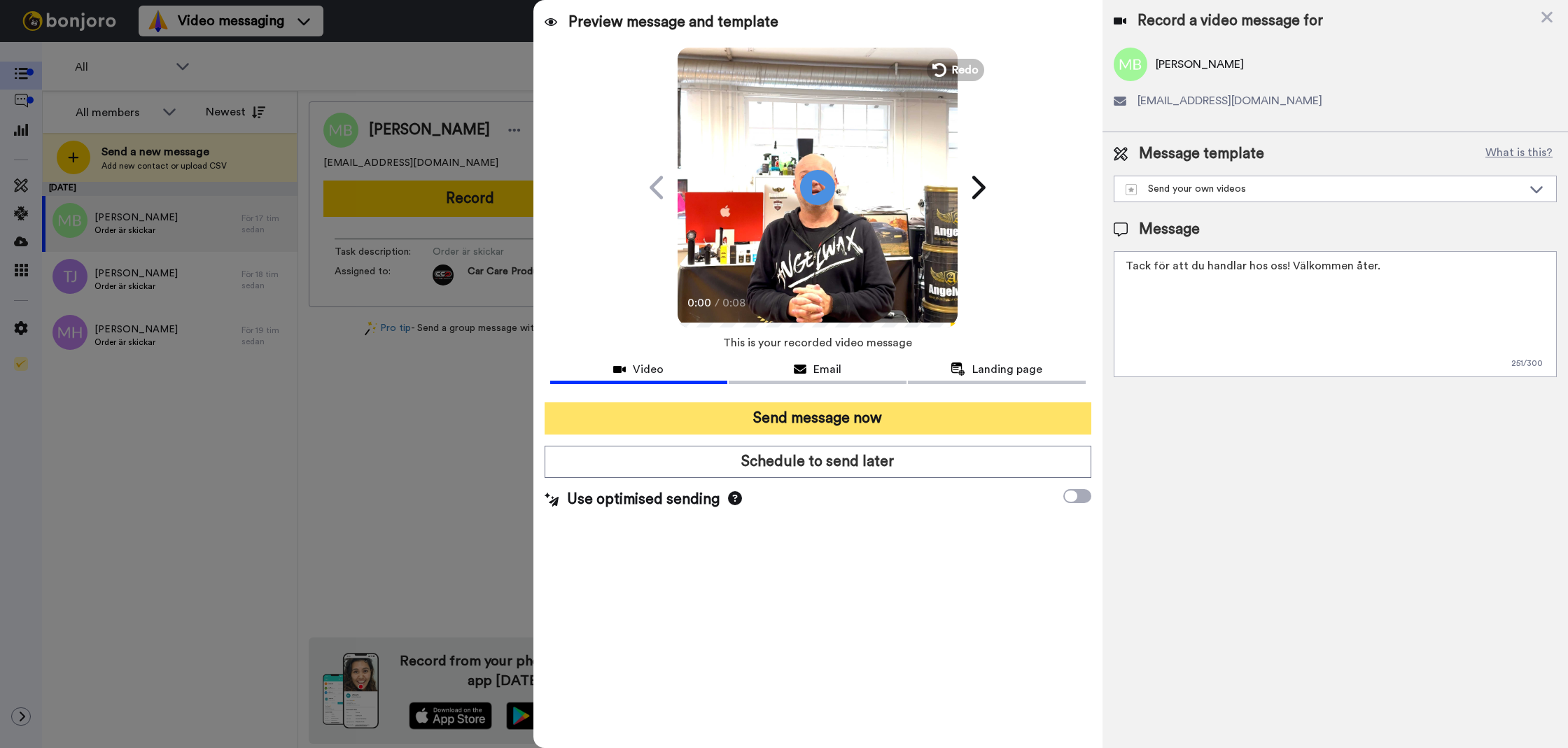
click at [884, 427] on button "Send message now" at bounding box center [818, 418] width 546 height 32
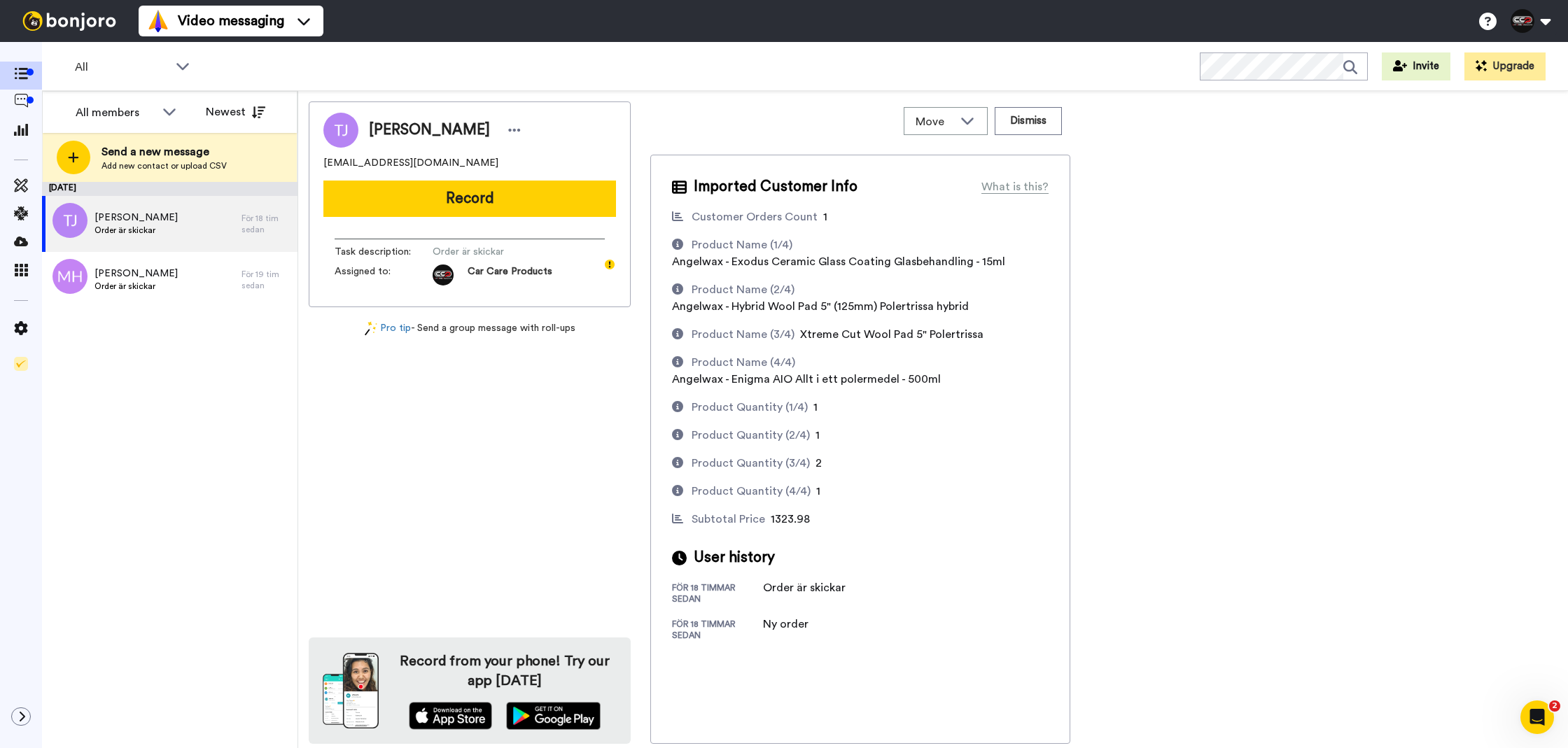
click at [400, 178] on div "Tobias Johansson Nordvikab@hotmail.com Record Task description : Order är skick…" at bounding box center [469, 204] width 322 height 206
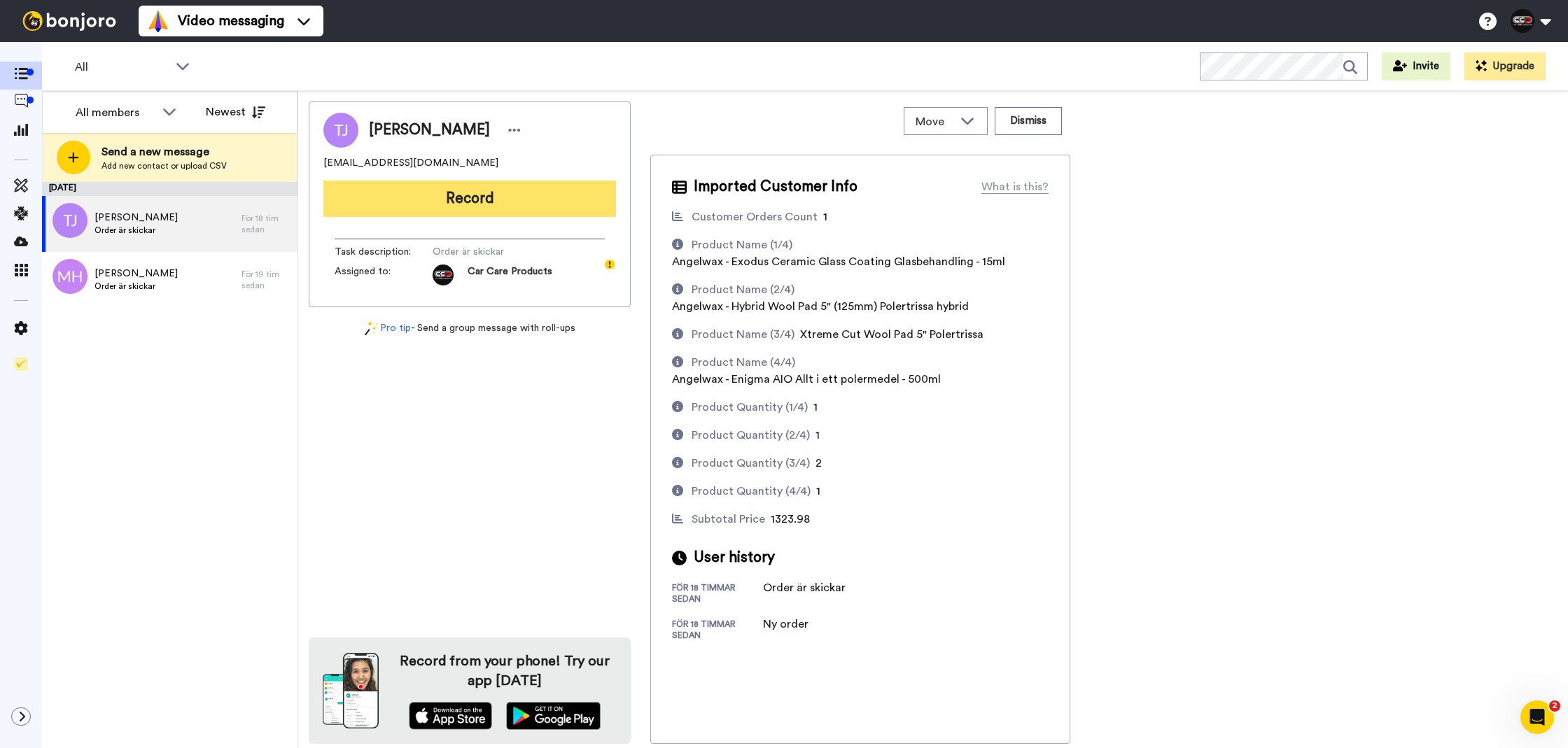
click at [398, 182] on button "Record" at bounding box center [469, 199] width 292 height 37
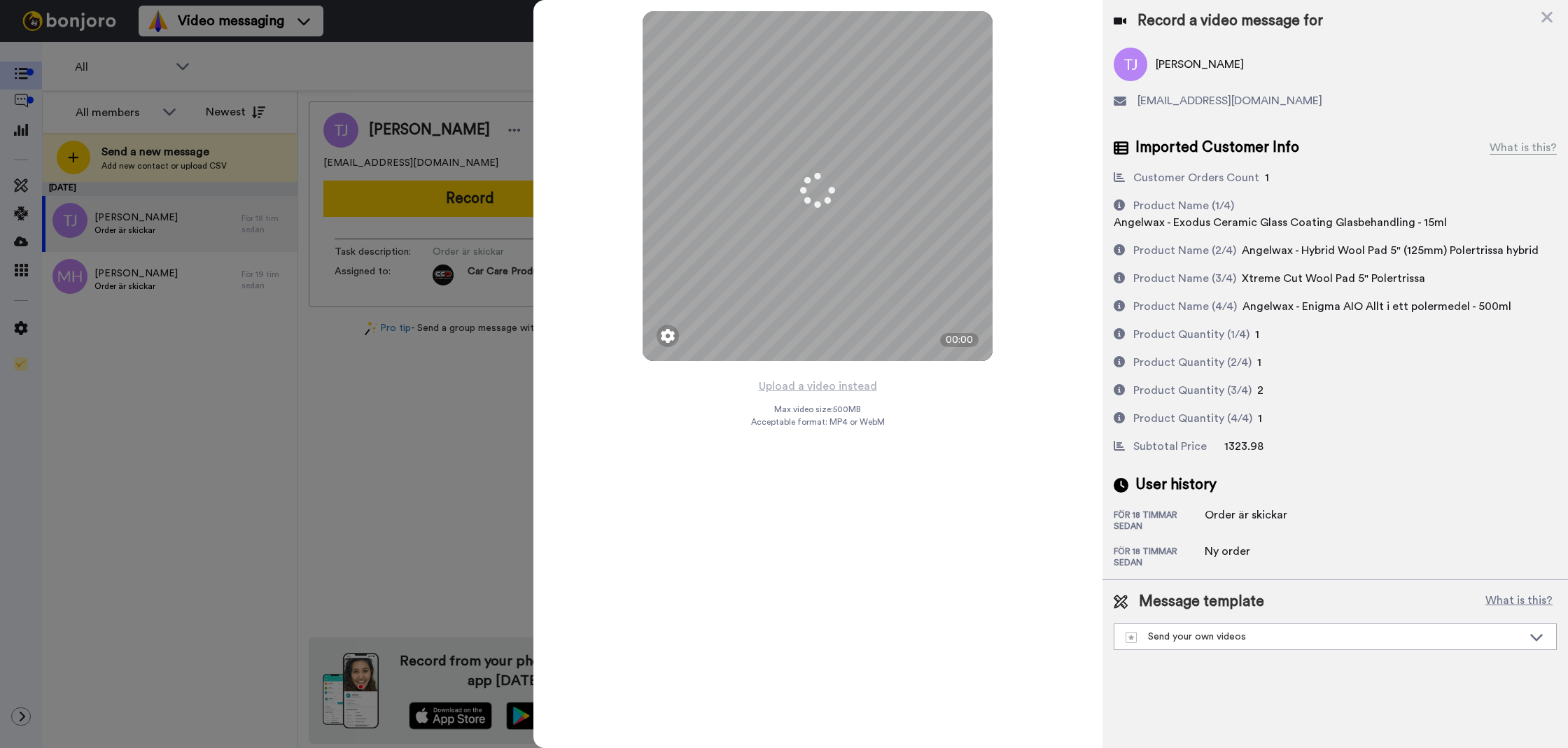
click at [836, 380] on button "Upload a video instead" at bounding box center [818, 386] width 127 height 18
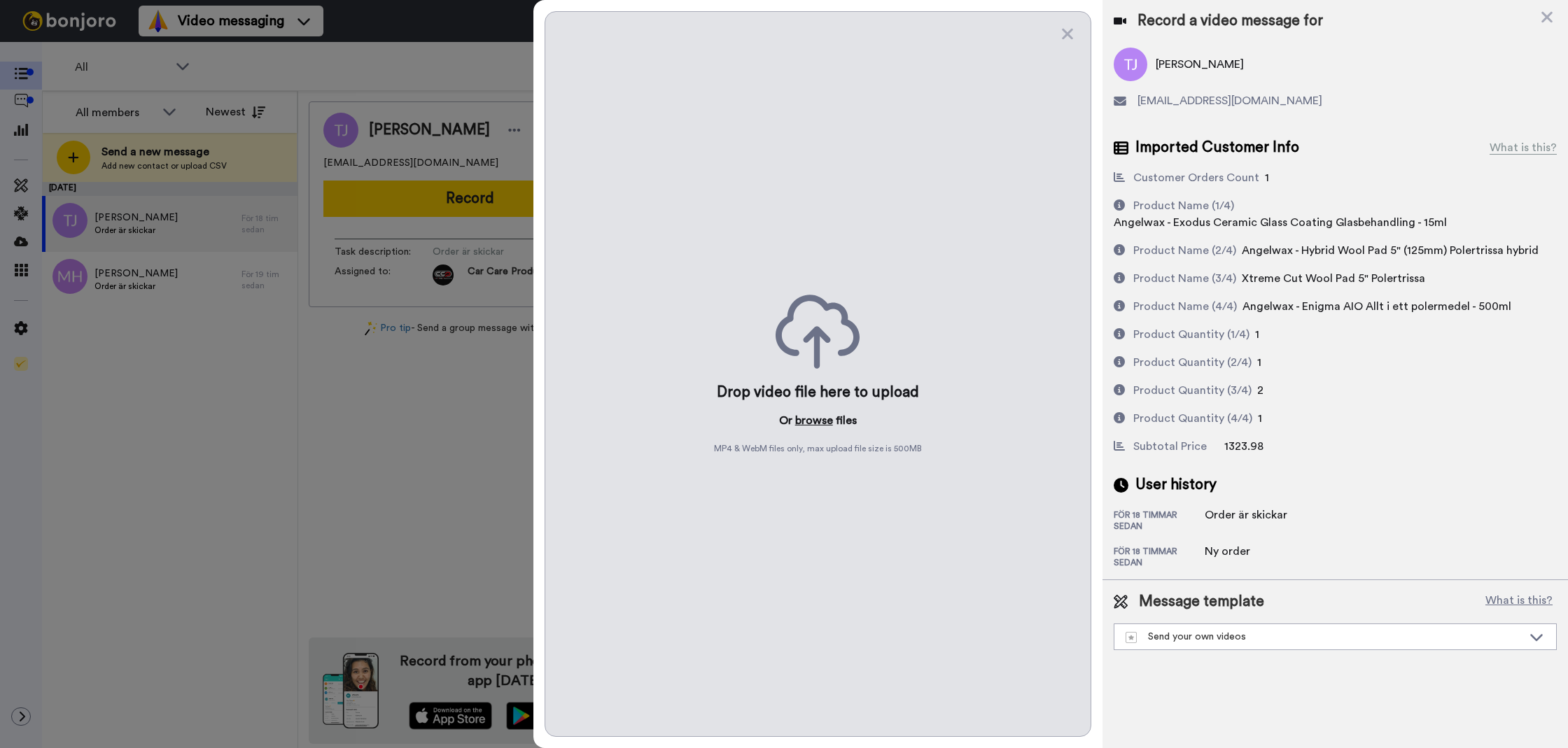
click at [807, 416] on button "browse" at bounding box center [813, 420] width 38 height 17
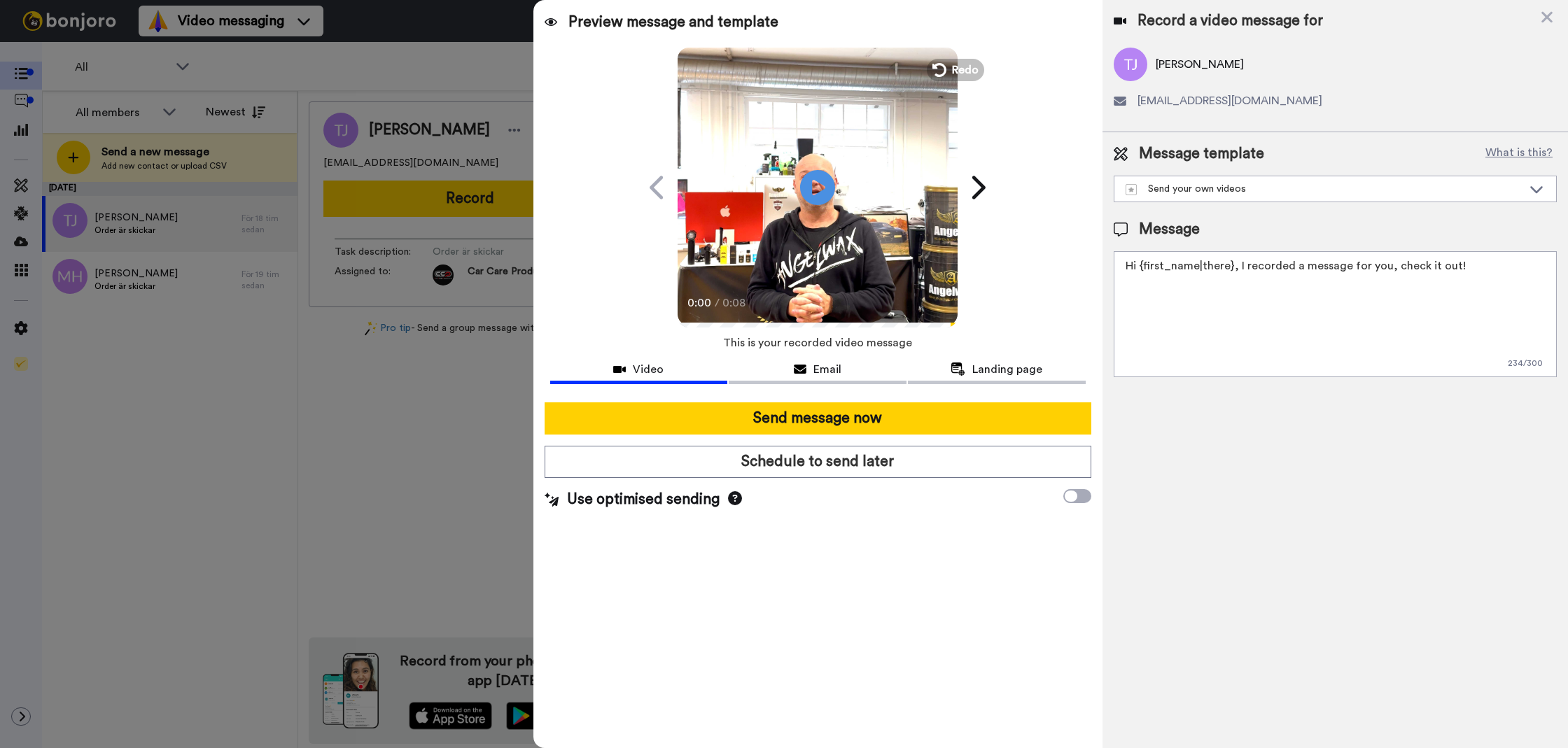
click at [1245, 356] on textarea "Hi {first_name|there}, I recorded a message for you, check it out!" at bounding box center [1335, 314] width 443 height 126
paste textarea "Tack för att du handlar hos oss! Välkommen åter. Tycker du att det nya V4 scham…"
drag, startPoint x: 1209, startPoint y: 302, endPoint x: 1372, endPoint y: 267, distance: 166.7
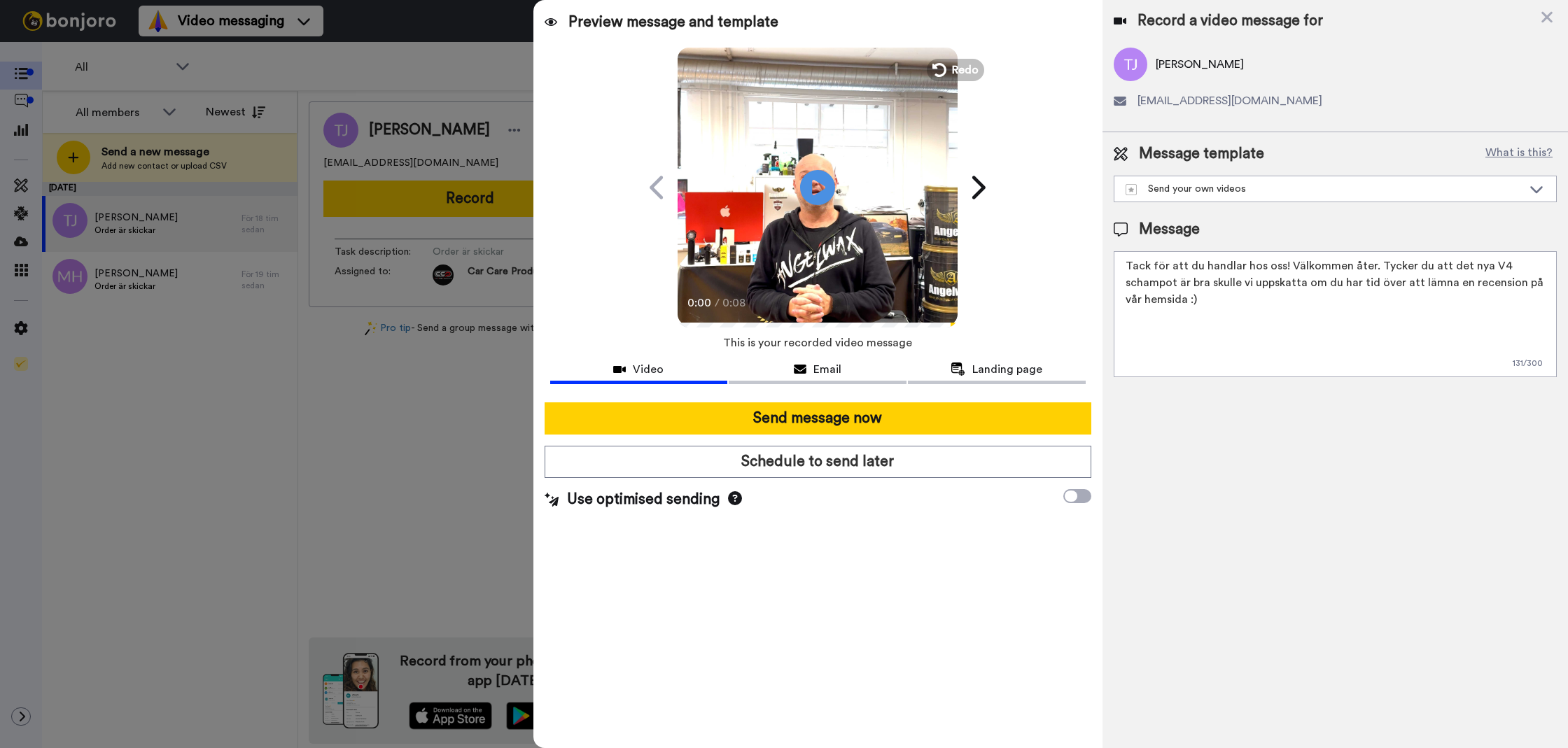
click at [1372, 267] on textarea "Tack för att du handlar hos oss! Välkommen åter. Tycker du att det nya V4 scham…" at bounding box center [1335, 314] width 443 height 126
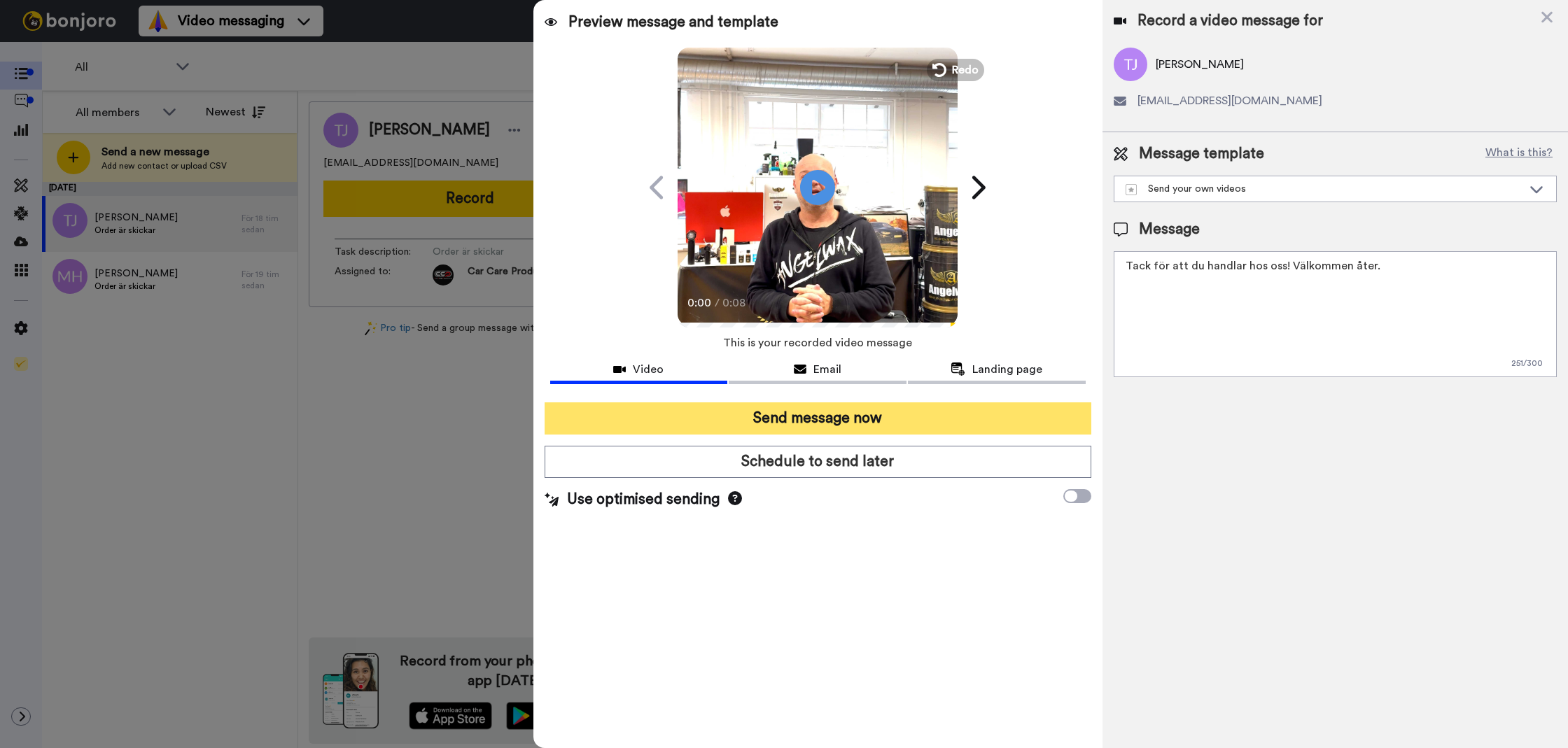
type textarea "Tack för att du handlar hos oss! Välkommen åter."
click at [1028, 402] on button "Send message now" at bounding box center [818, 418] width 546 height 32
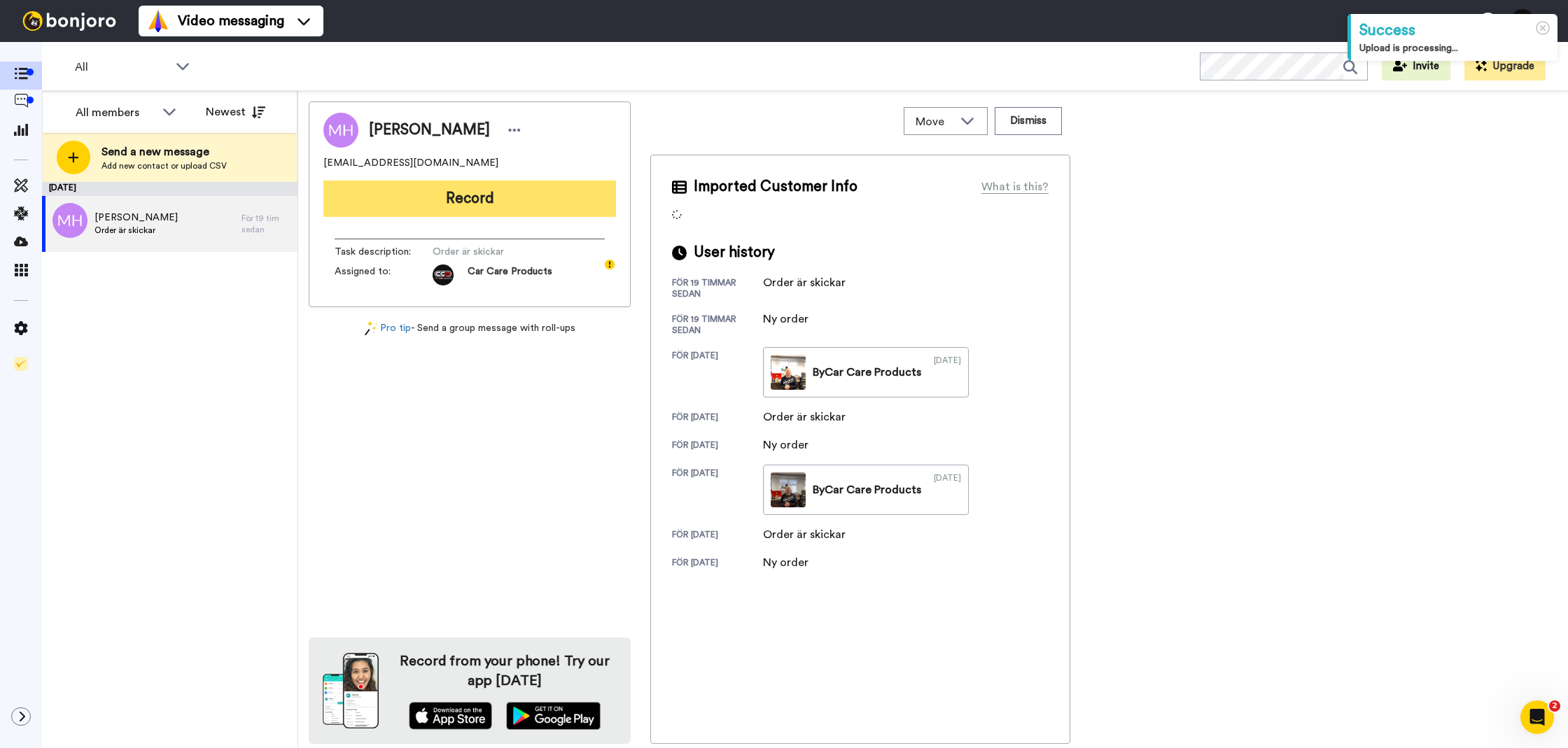
click at [356, 210] on button "Record" at bounding box center [469, 199] width 292 height 37
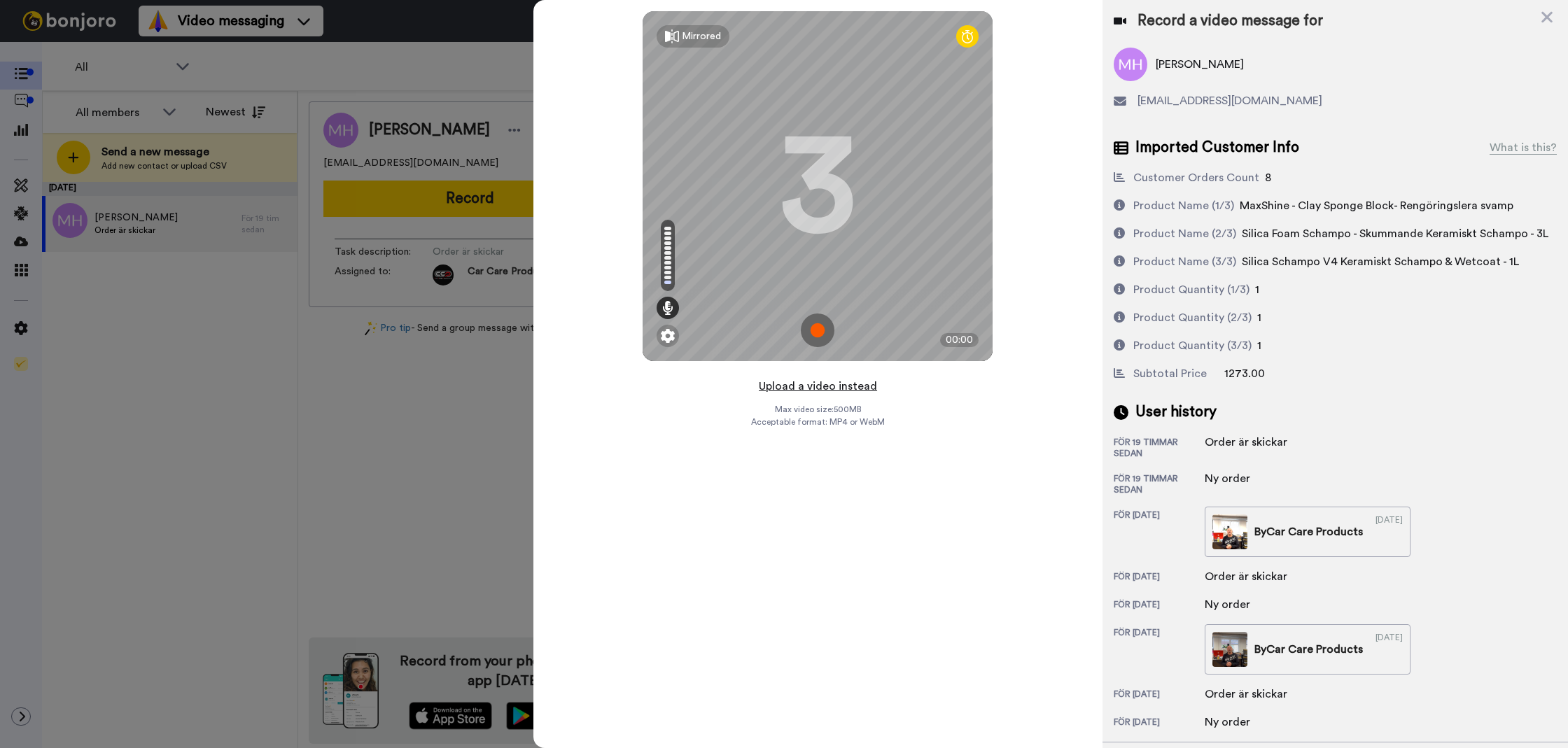
click at [846, 384] on button "Upload a video instead" at bounding box center [818, 386] width 127 height 18
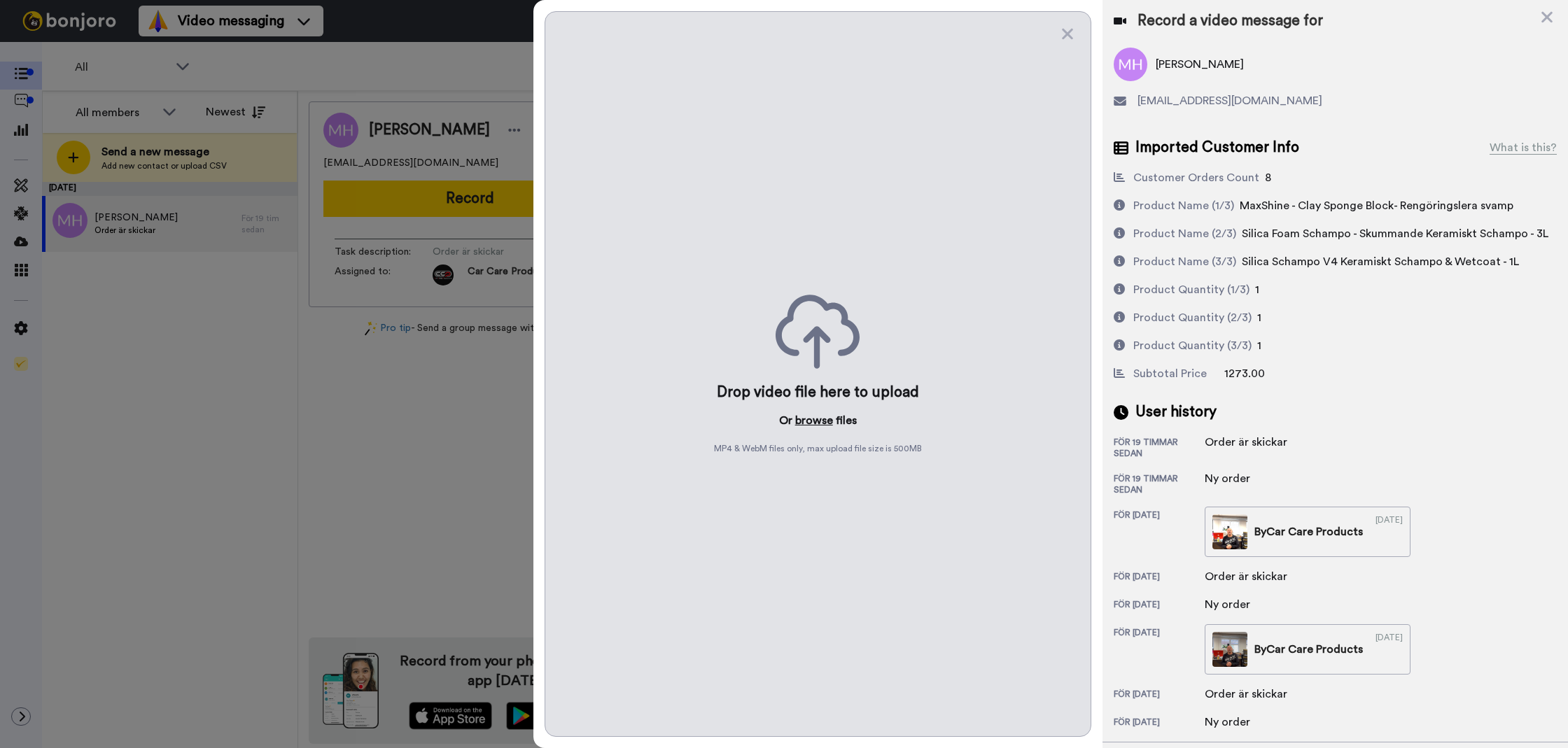
click at [811, 413] on button "browse" at bounding box center [813, 420] width 38 height 17
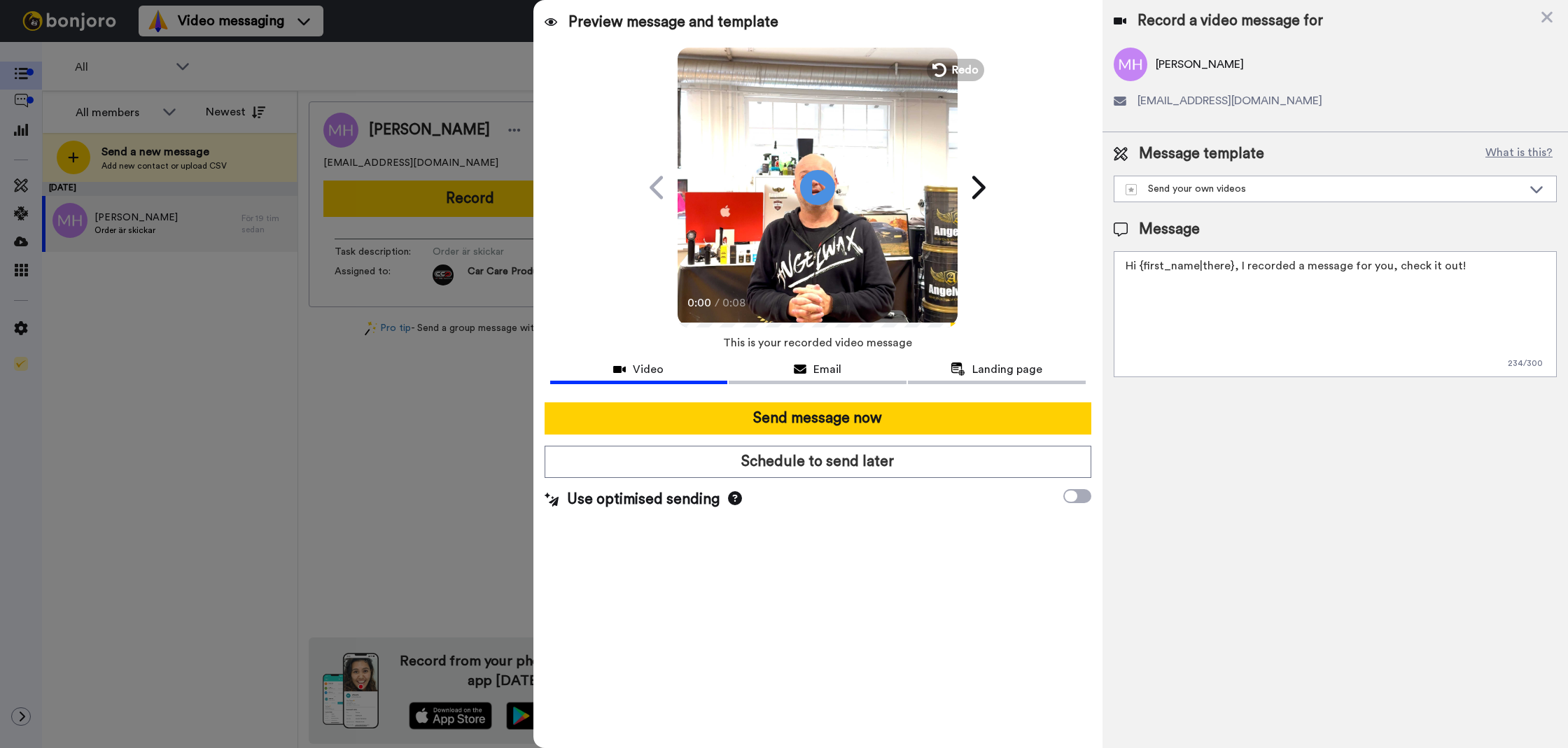
click at [1234, 350] on textarea "Hi {first_name|there}, I recorded a message for you, check it out!" at bounding box center [1335, 314] width 443 height 126
paste textarea "Tack för att du handlar hos oss! Välkommen åter. Tycker du att det nya V4 scham…"
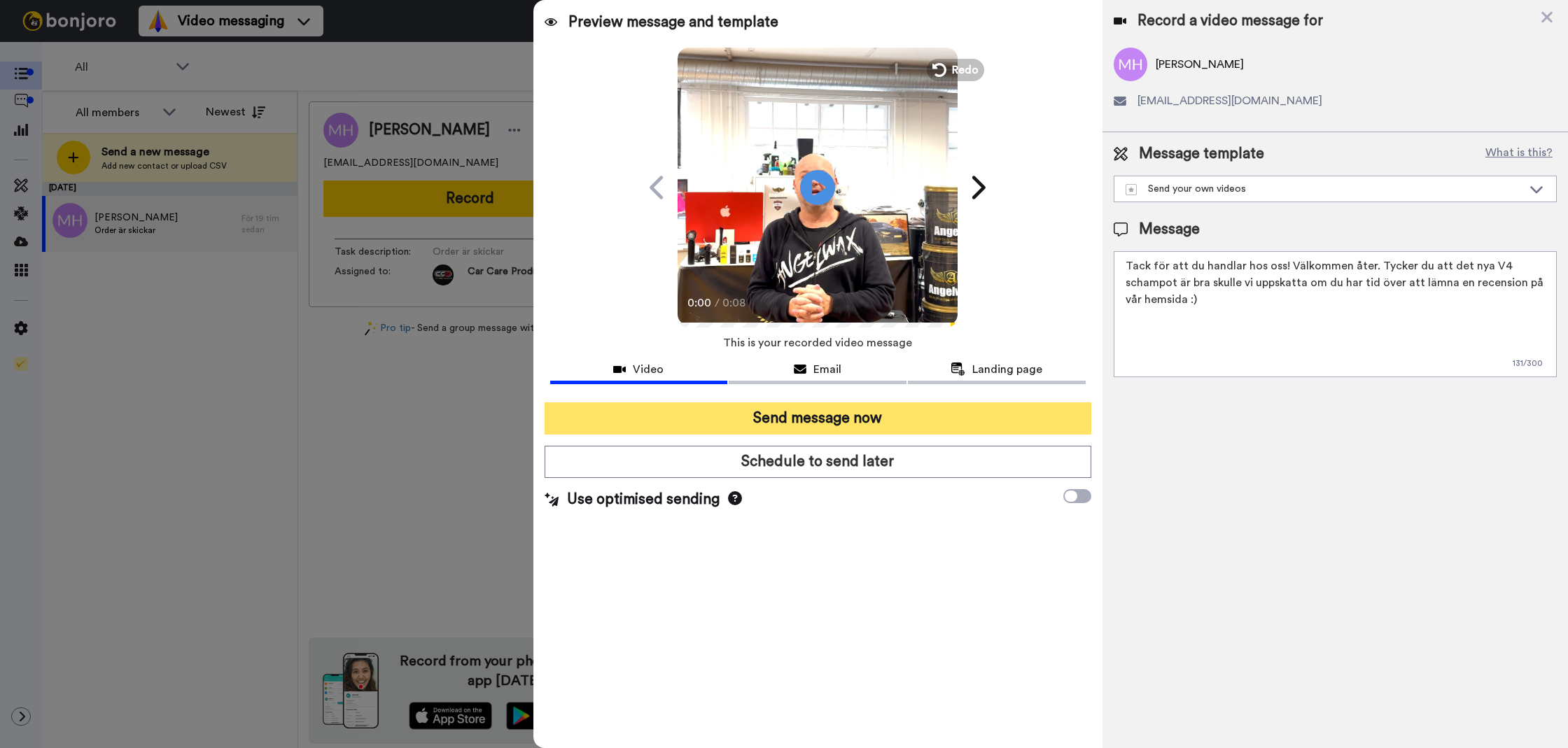
type textarea "Tack för att du handlar hos oss! Välkommen åter. Tycker du att det nya V4 scham…"
click at [1085, 415] on button "Send message now" at bounding box center [818, 418] width 546 height 32
